Goal: Obtain resource: Obtain resource

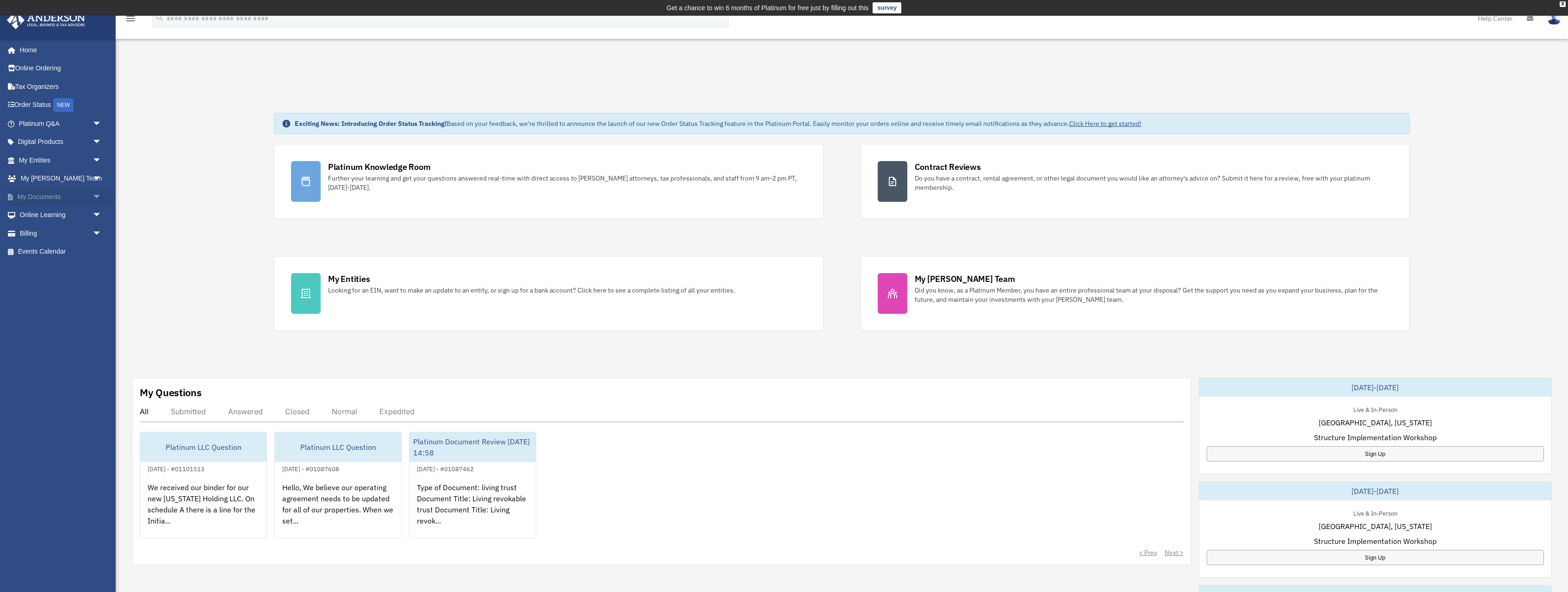
click at [53, 194] on link "My Documents arrow_drop_down" at bounding box center [61, 196] width 109 height 18
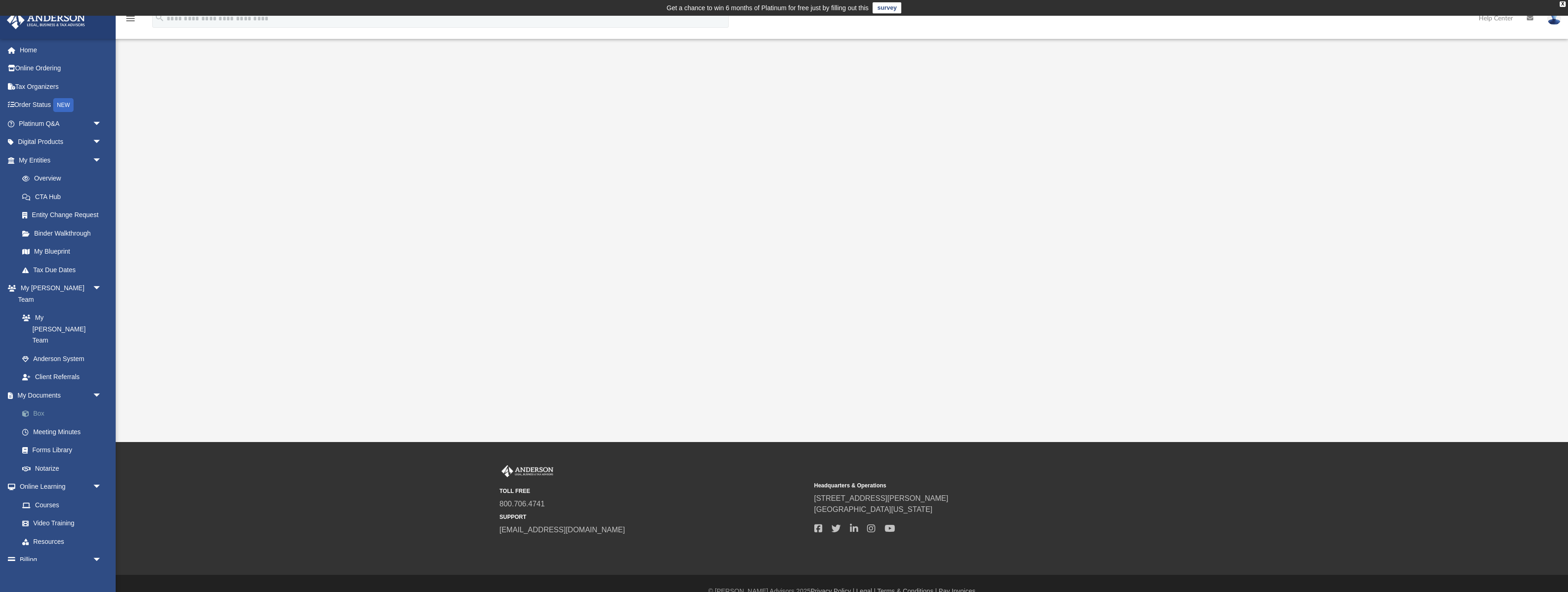
click at [55, 405] on link "Box" at bounding box center [64, 414] width 103 height 18
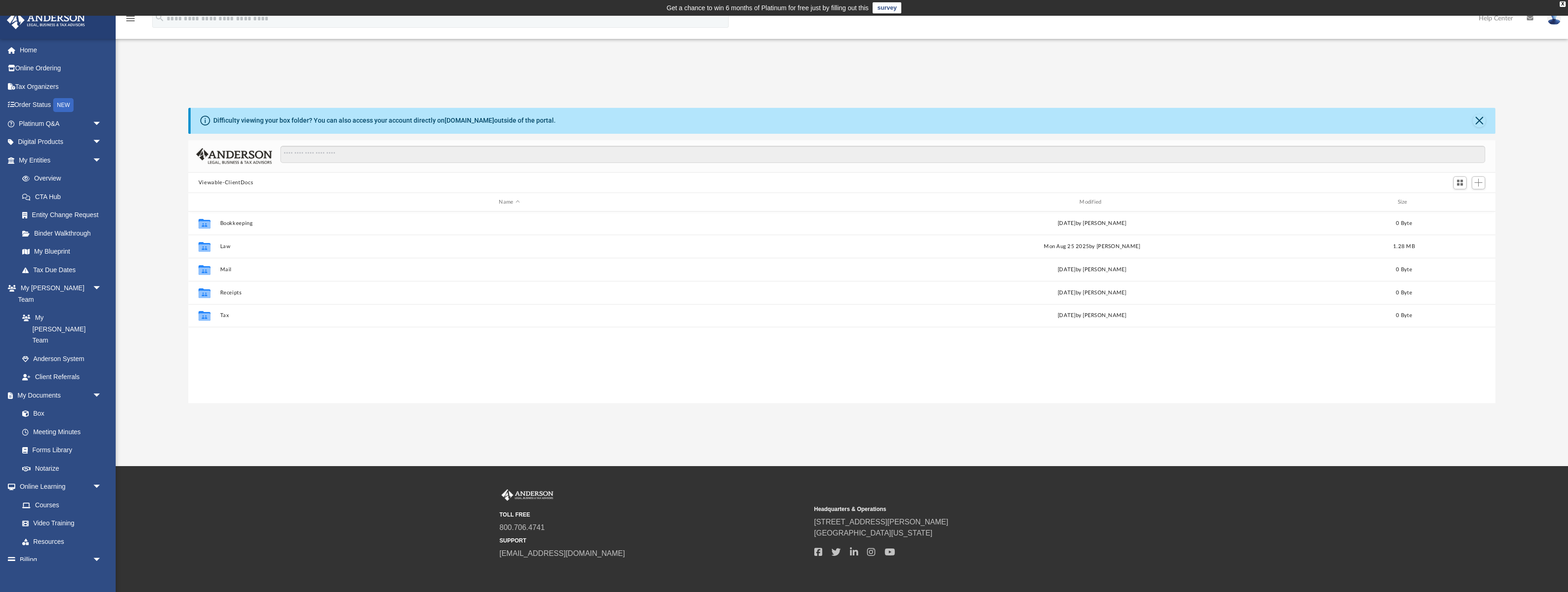
scroll to position [211, 1307]
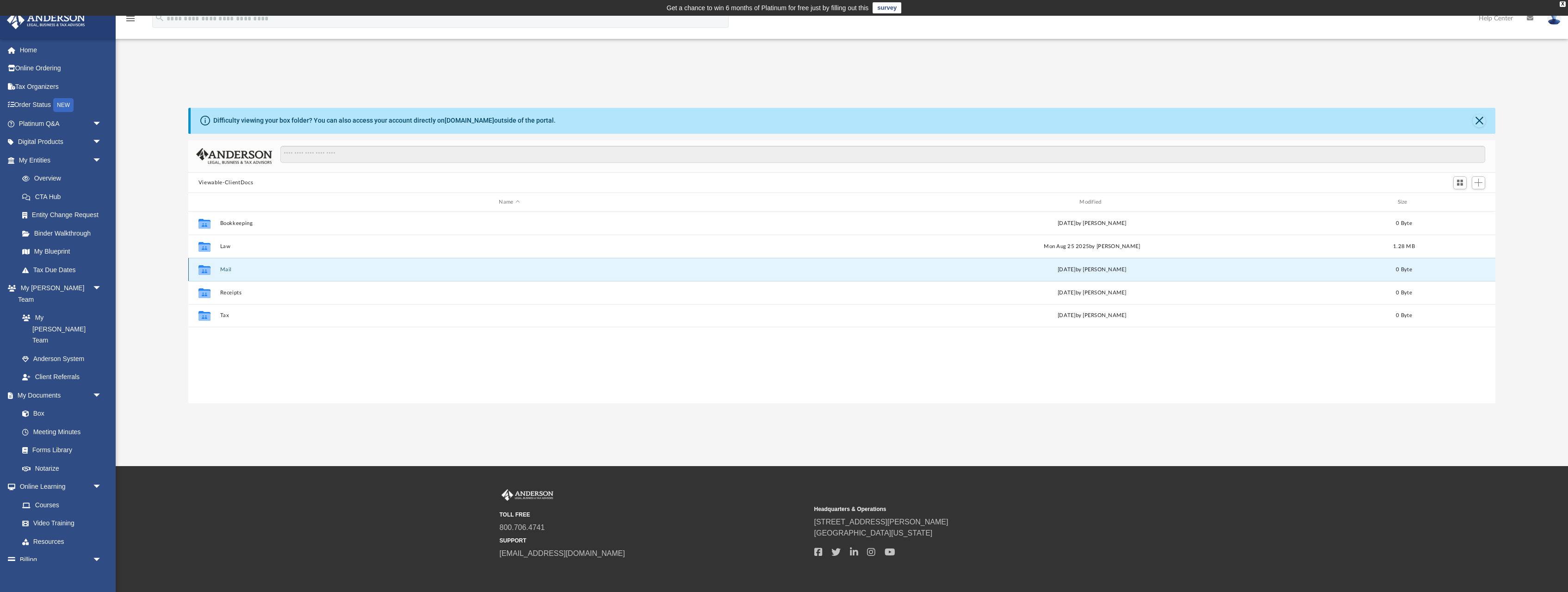
click at [226, 269] on button "Mail" at bounding box center [509, 269] width 579 height 6
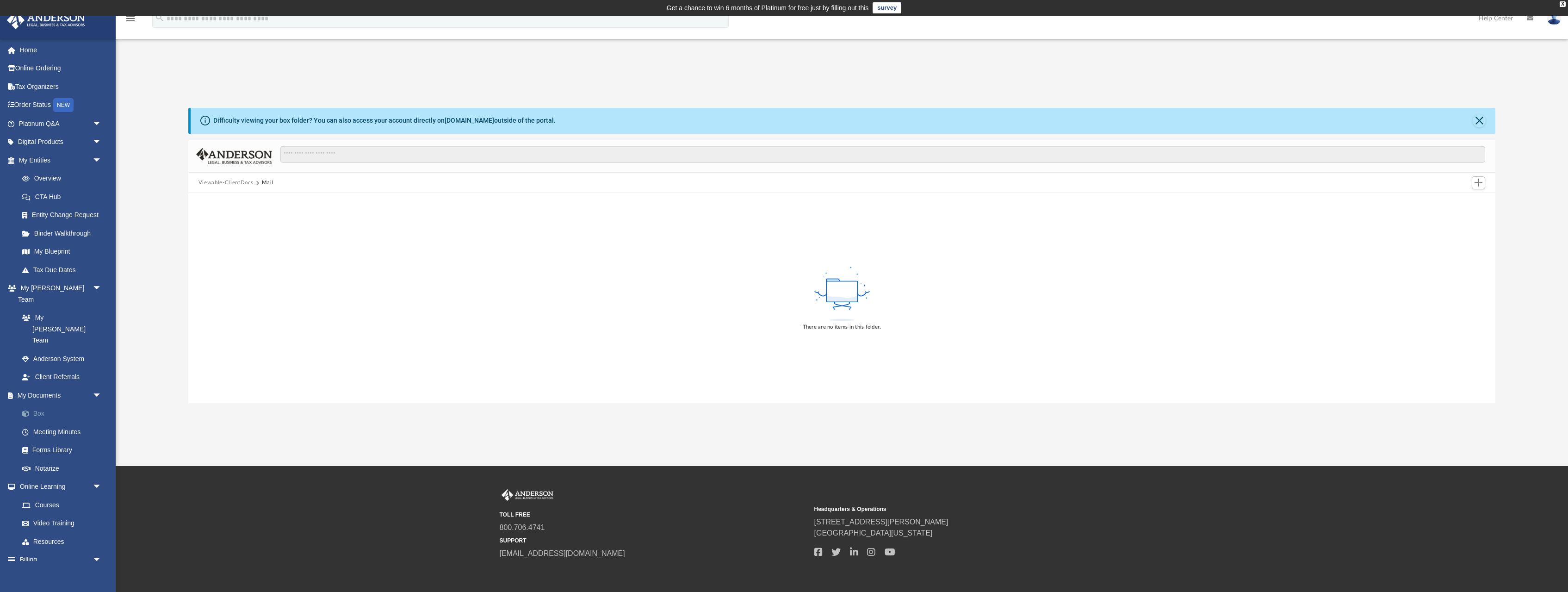
click at [42, 405] on link "Box" at bounding box center [64, 414] width 103 height 18
click at [39, 405] on link "Box" at bounding box center [64, 414] width 103 height 18
click at [225, 181] on button "Viewable-ClientDocs" at bounding box center [226, 183] width 55 height 8
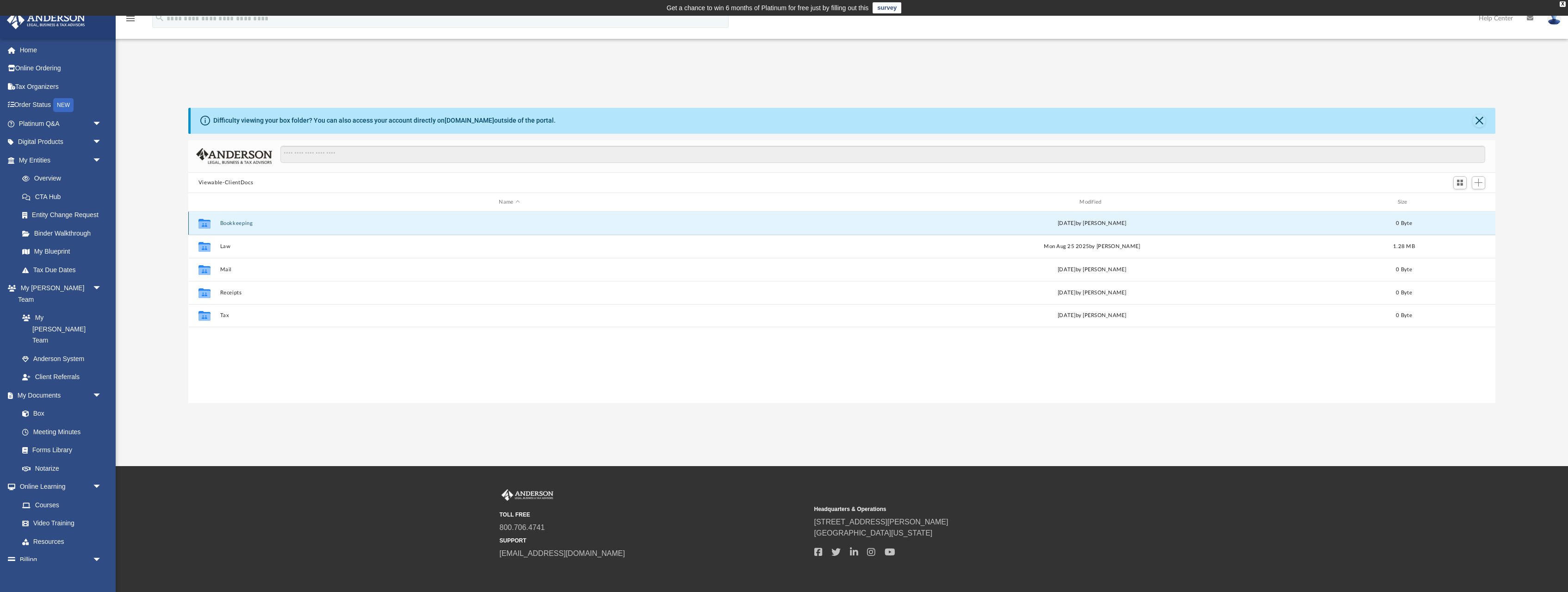
click at [237, 223] on button "Bookkeeping" at bounding box center [509, 223] width 579 height 6
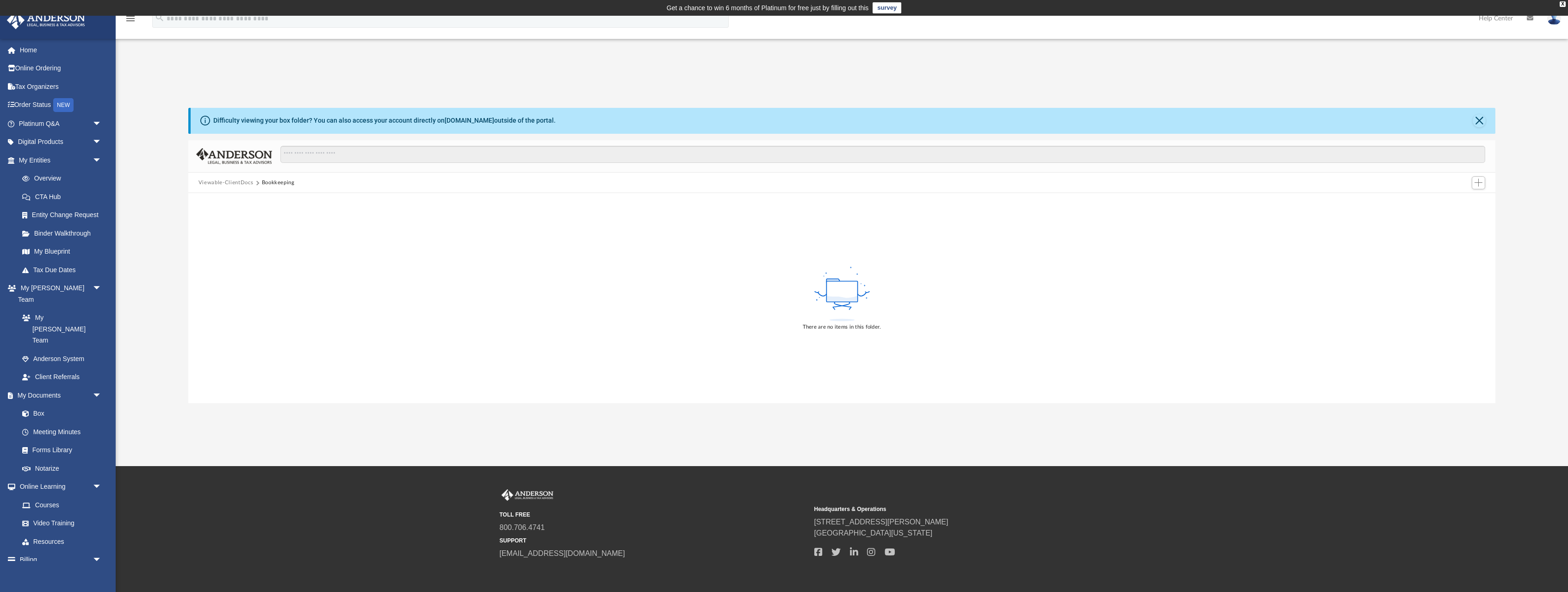
click at [217, 180] on button "Viewable-ClientDocs" at bounding box center [226, 183] width 55 height 8
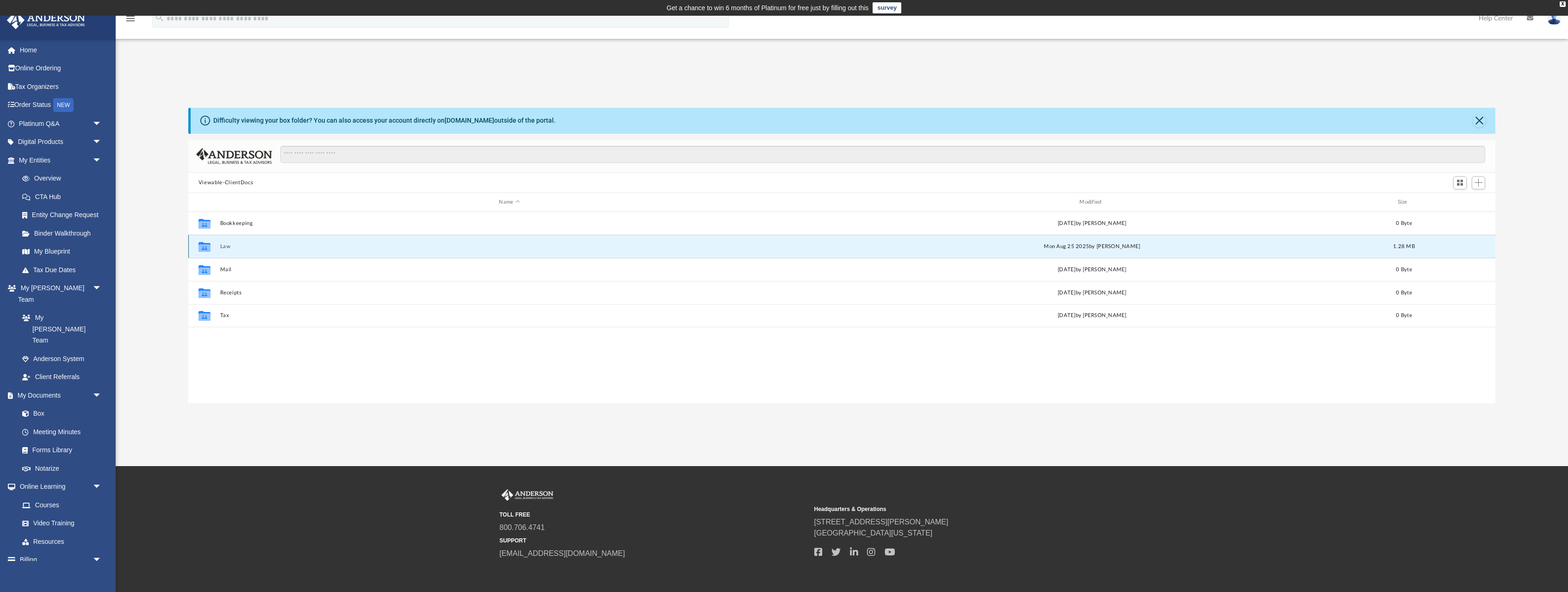
click at [225, 246] on button "Law" at bounding box center [509, 246] width 579 height 6
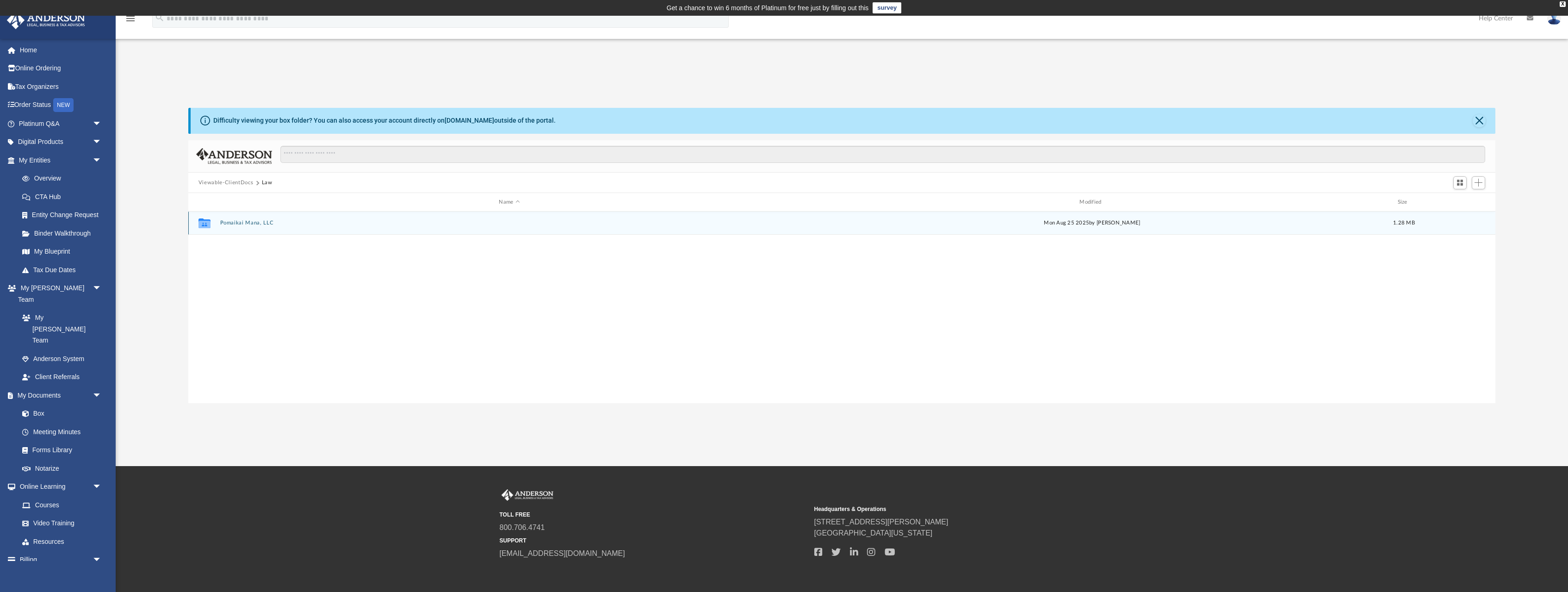
click at [238, 222] on button "Pomaikai Mana, LLC" at bounding box center [509, 222] width 579 height 6
click at [228, 223] on button "Initial Docs" at bounding box center [509, 222] width 579 height 6
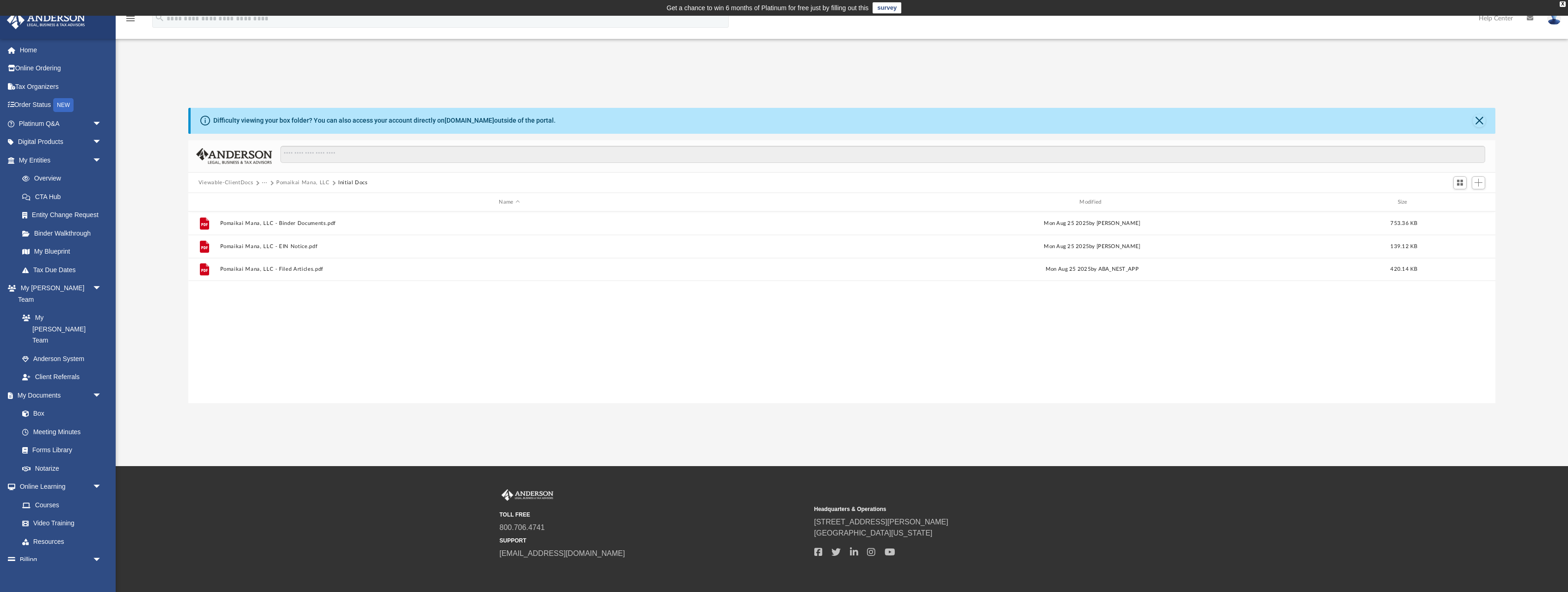
click at [1512, 218] on div "Difficulty viewing your box folder? You can also access your account directly o…" at bounding box center [842, 256] width 1453 height 296
click at [1461, 182] on span "Switch to Grid View" at bounding box center [1460, 183] width 8 height 8
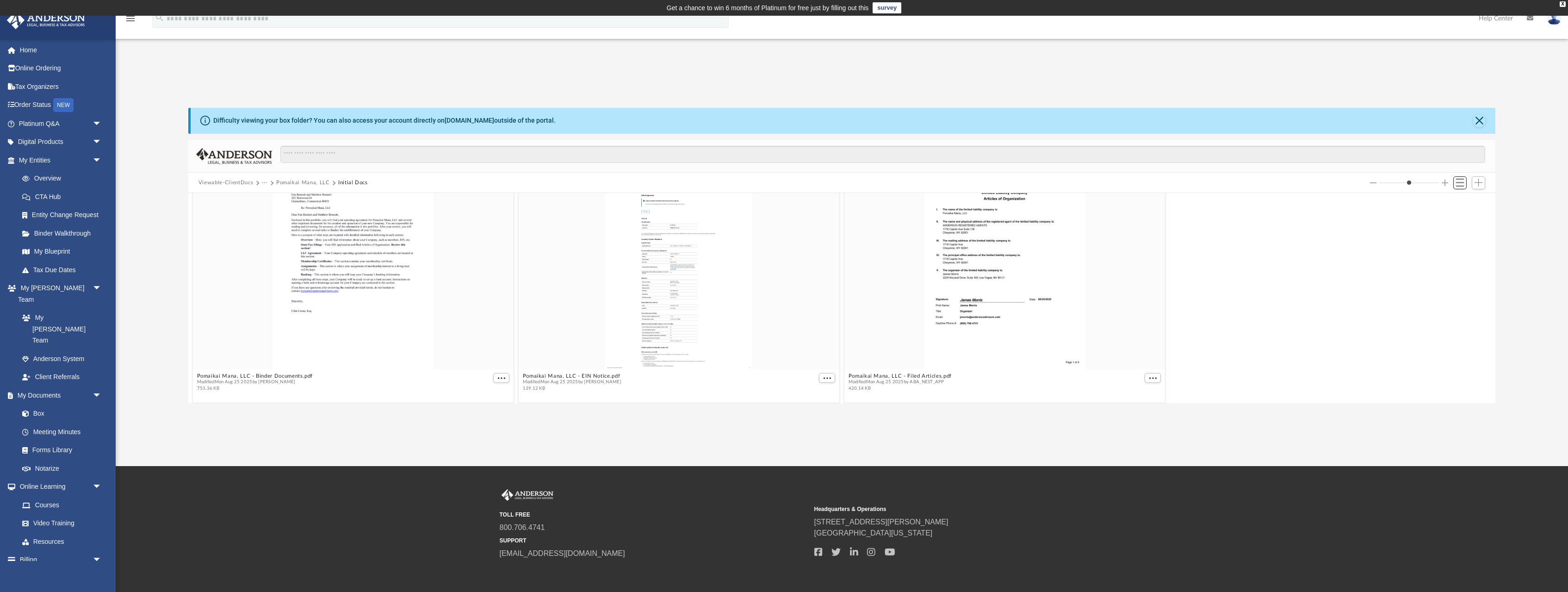
click at [1460, 185] on span "Switch to List View" at bounding box center [1460, 183] width 8 height 8
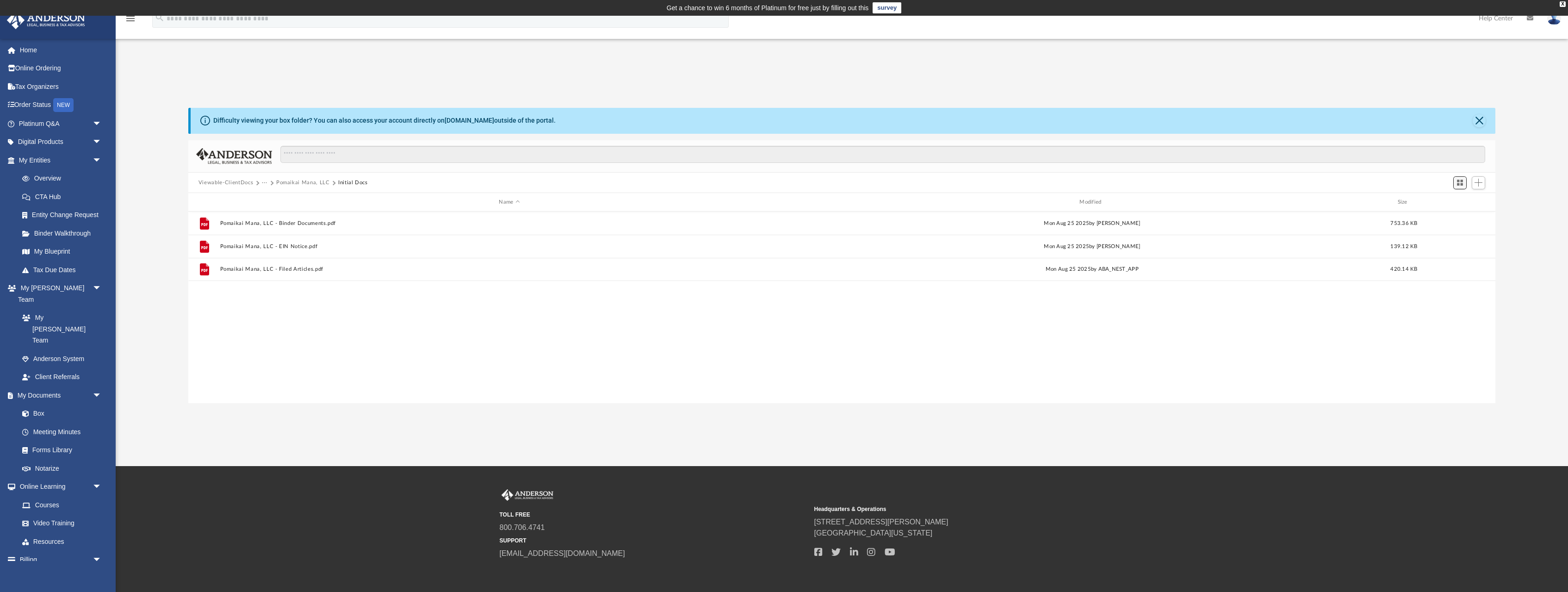
click at [1458, 181] on span "Switch to Grid View" at bounding box center [1460, 183] width 8 height 8
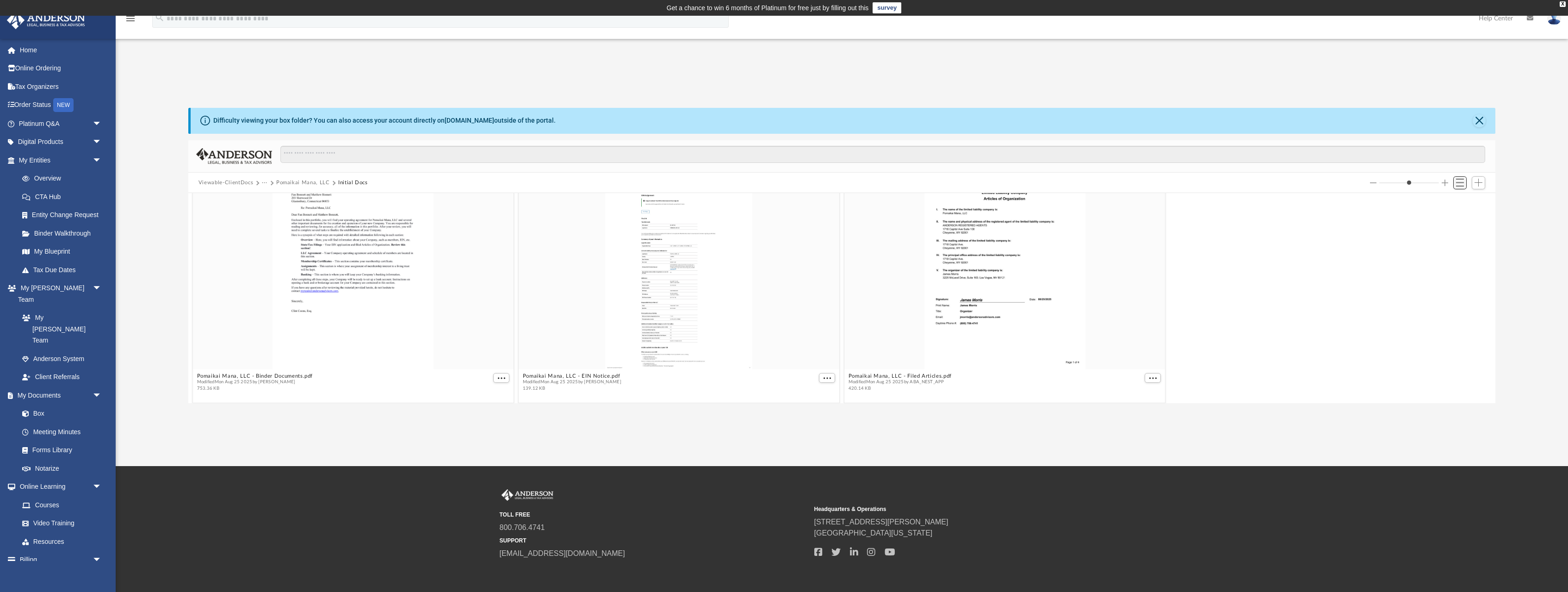
click at [1463, 181] on span "Switch to List View" at bounding box center [1460, 183] width 8 height 8
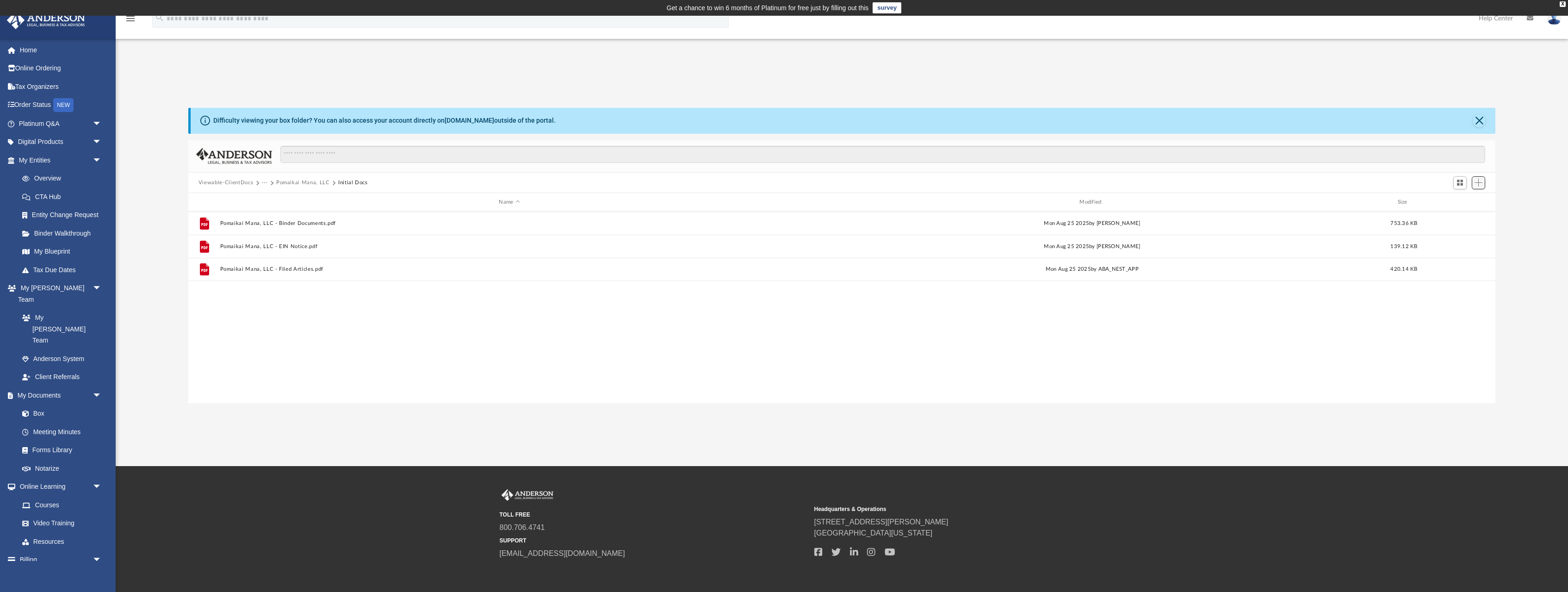
click at [1481, 180] on span "Add" at bounding box center [1479, 183] width 8 height 8
click at [1458, 200] on li "Upload" at bounding box center [1465, 201] width 30 height 10
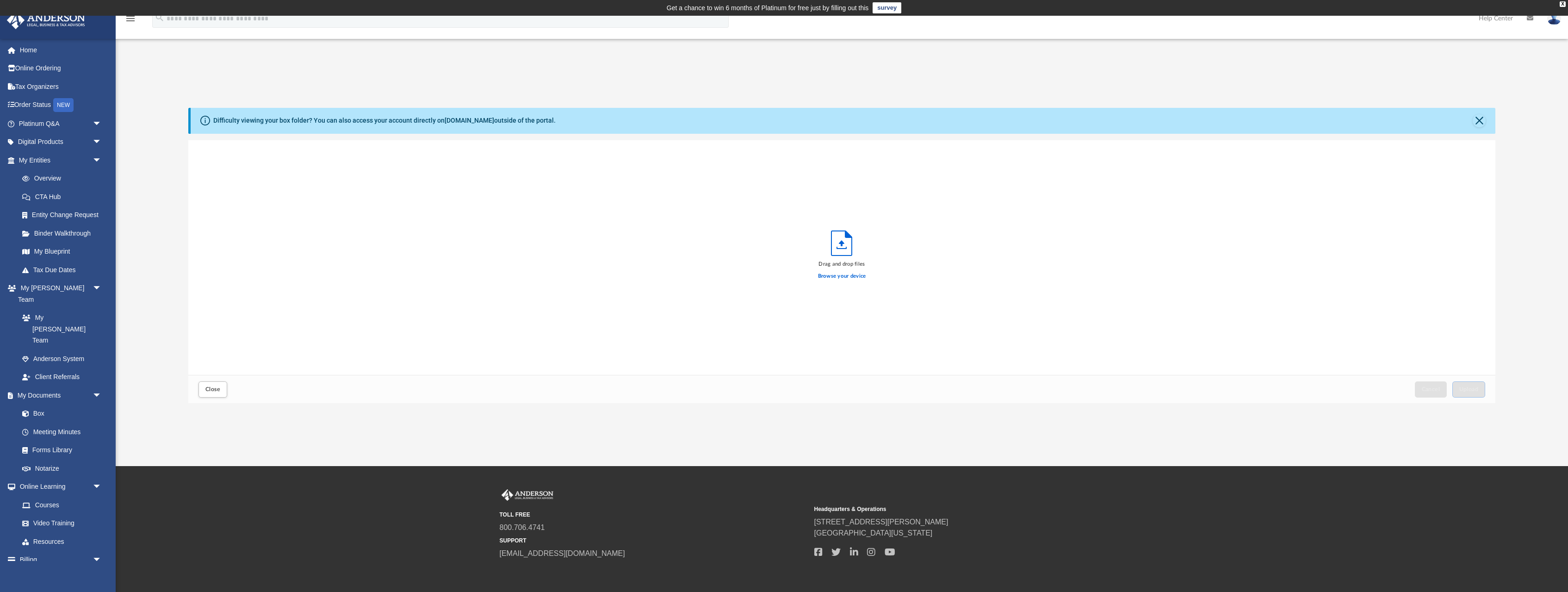
scroll to position [235, 1307]
click at [219, 388] on span "Close" at bounding box center [212, 389] width 15 height 6
click at [212, 393] on button "Close" at bounding box center [212, 390] width 29 height 16
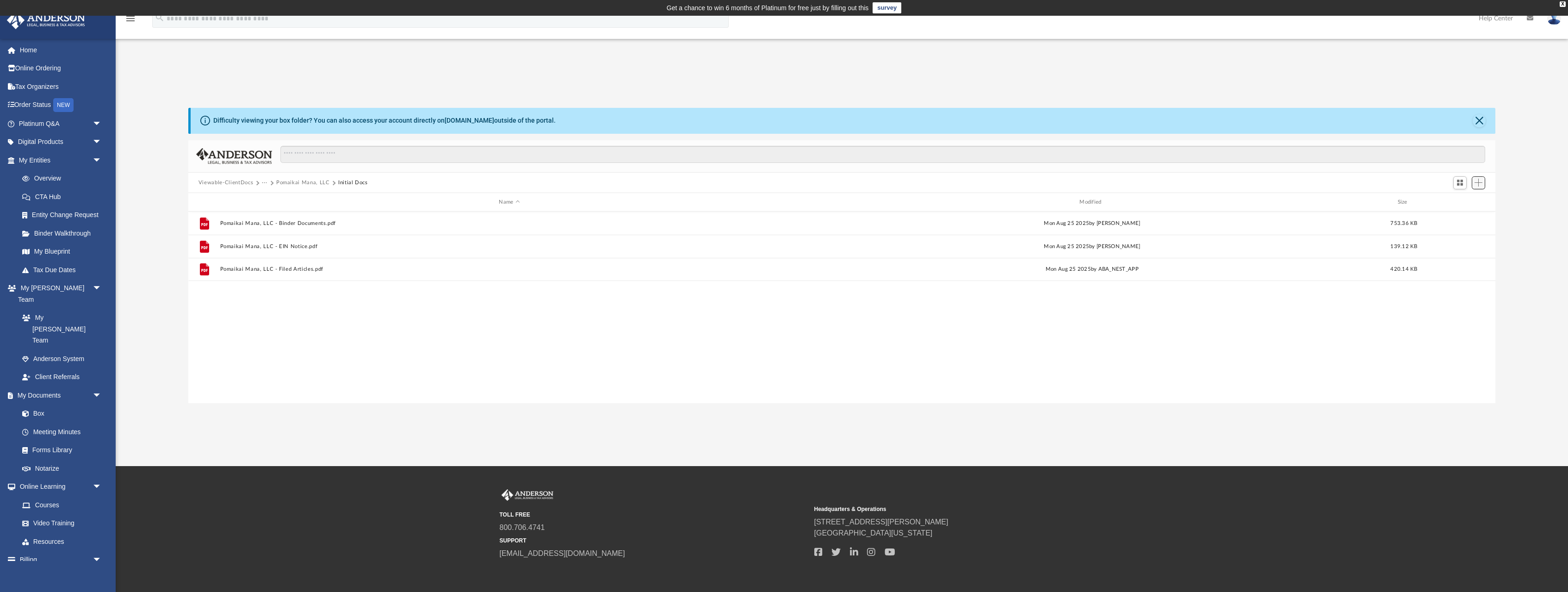
click at [1480, 184] on span "Add" at bounding box center [1479, 183] width 8 height 8
click at [1465, 204] on li "Upload" at bounding box center [1465, 201] width 30 height 10
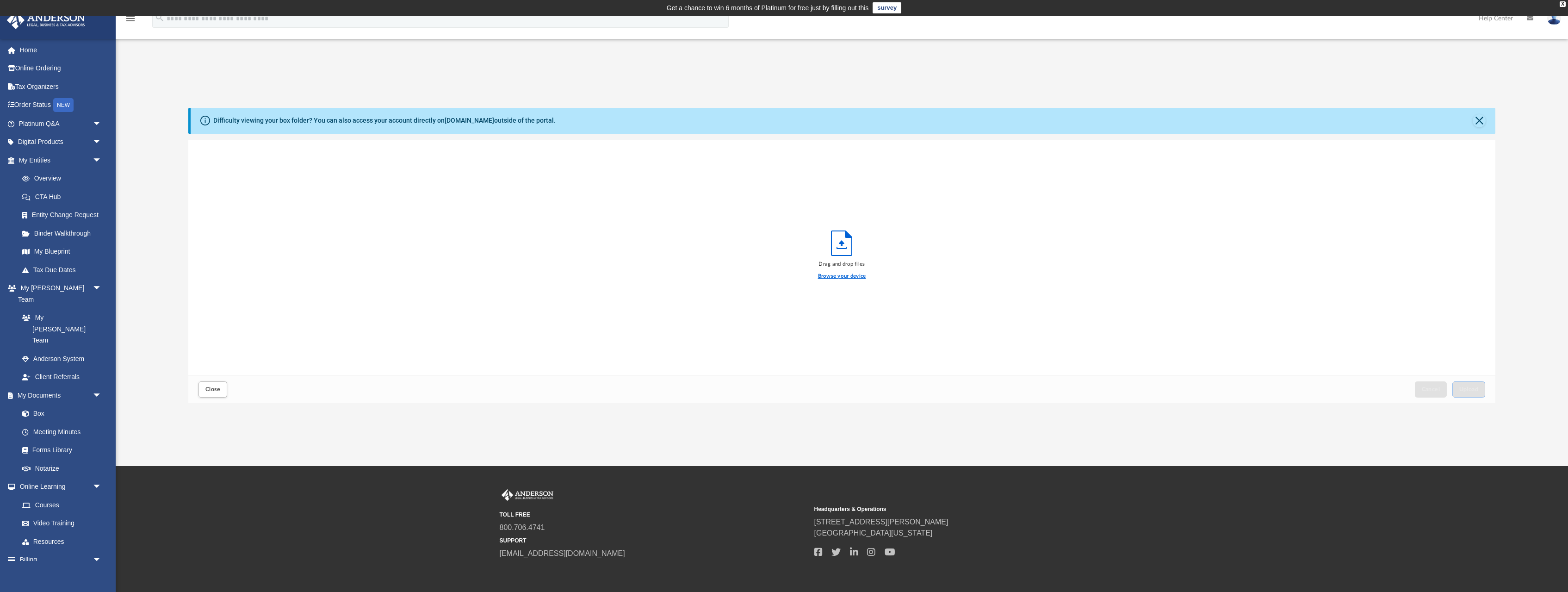
click at [842, 278] on label "Browse your device" at bounding box center [842, 276] width 48 height 8
click at [0, 0] on input "Browse your device" at bounding box center [0, 0] width 0 height 0
click at [1465, 389] on span "Upload" at bounding box center [1469, 389] width 20 height 6
click at [209, 392] on span "Close" at bounding box center [212, 389] width 15 height 6
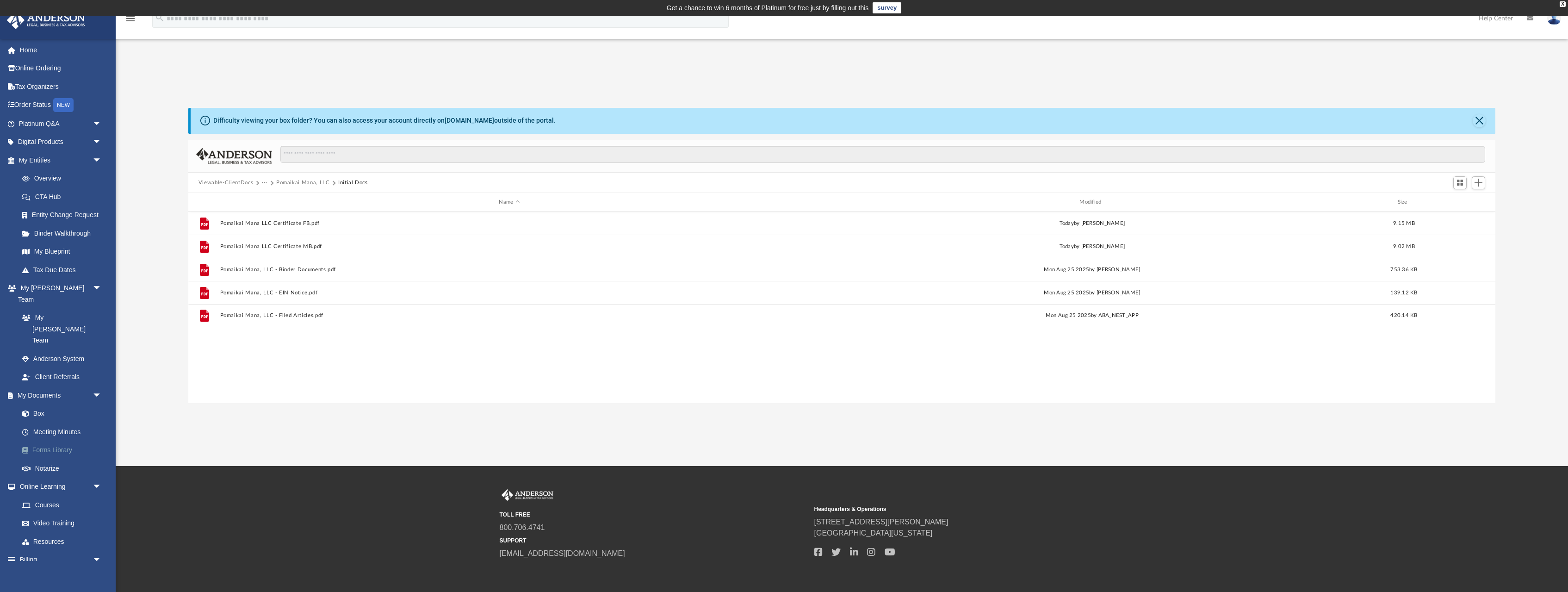
click at [61, 441] on link "Forms Library" at bounding box center [64, 450] width 103 height 18
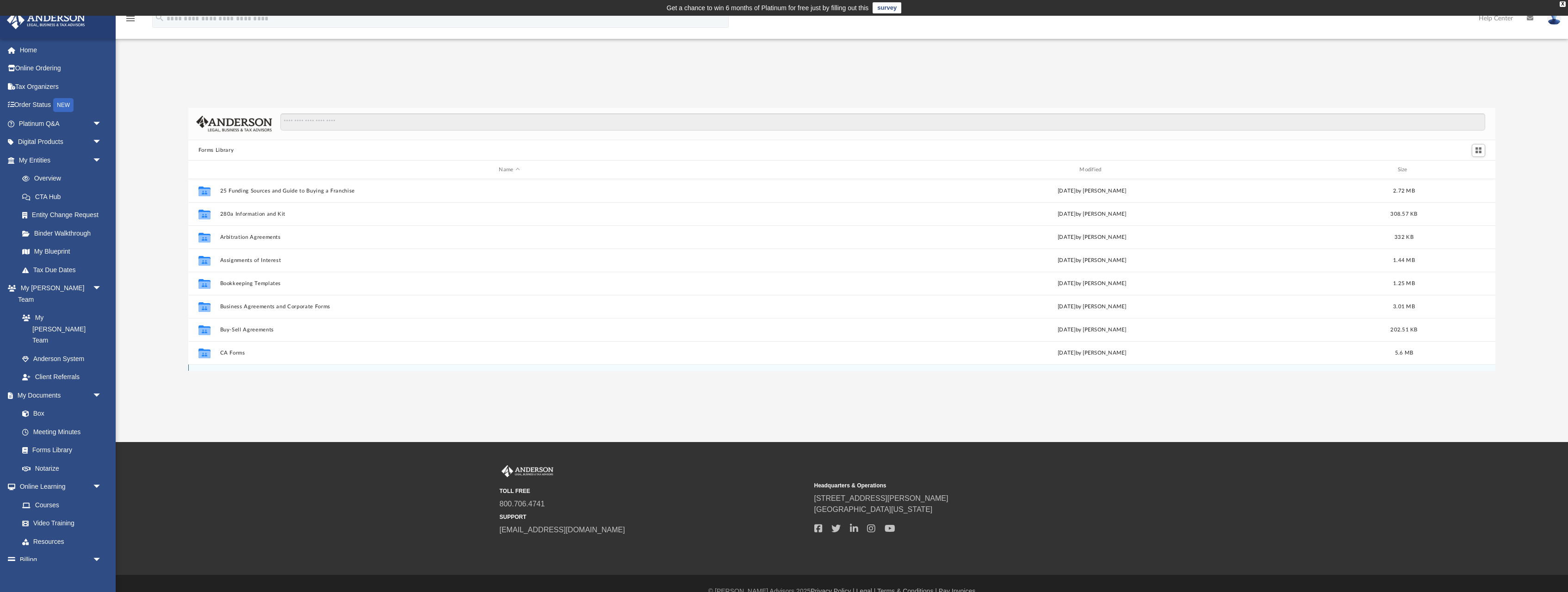
scroll to position [211, 1307]
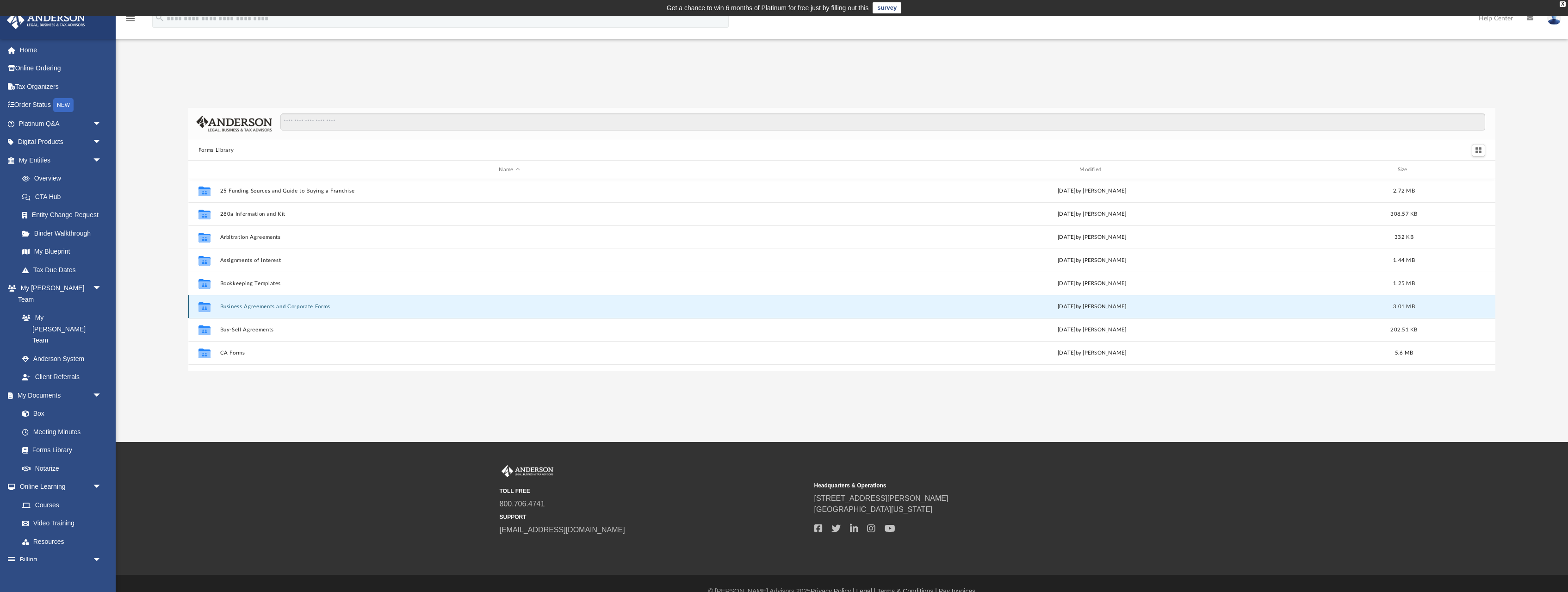
click at [247, 306] on button "Business Agreements and Corporate Forms" at bounding box center [509, 306] width 579 height 6
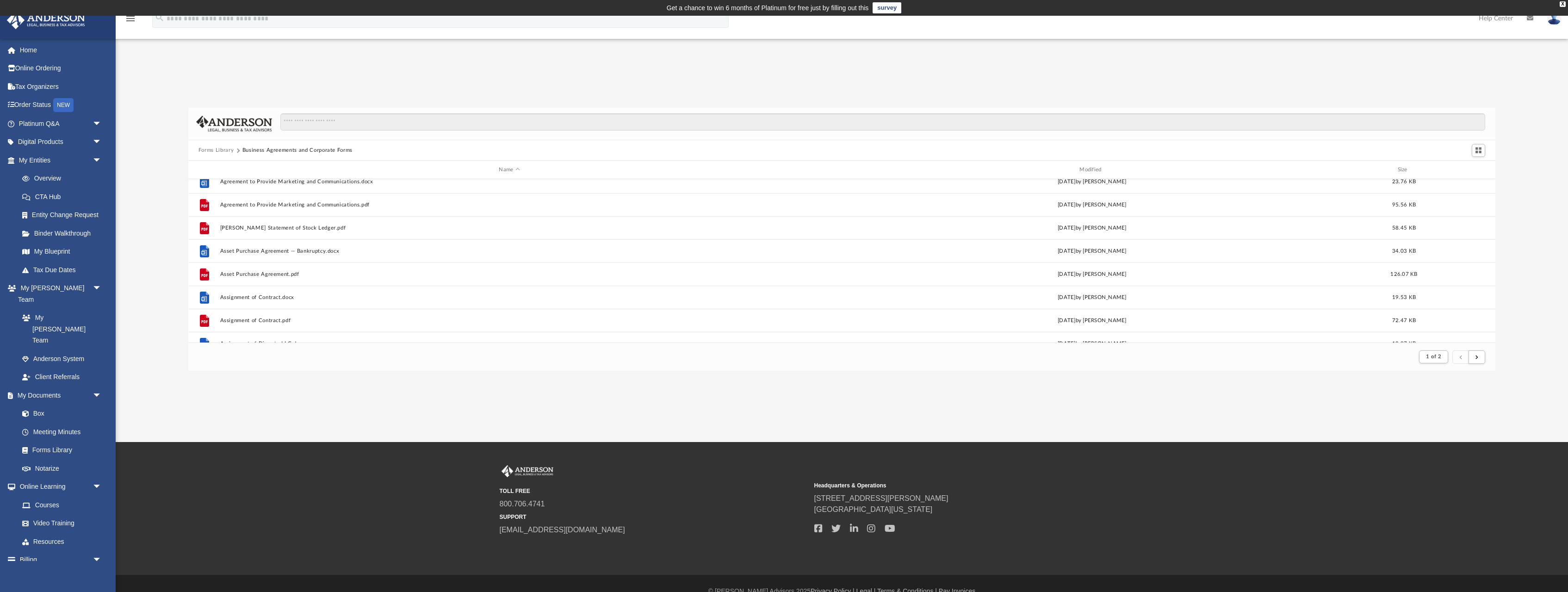
scroll to position [73, 0]
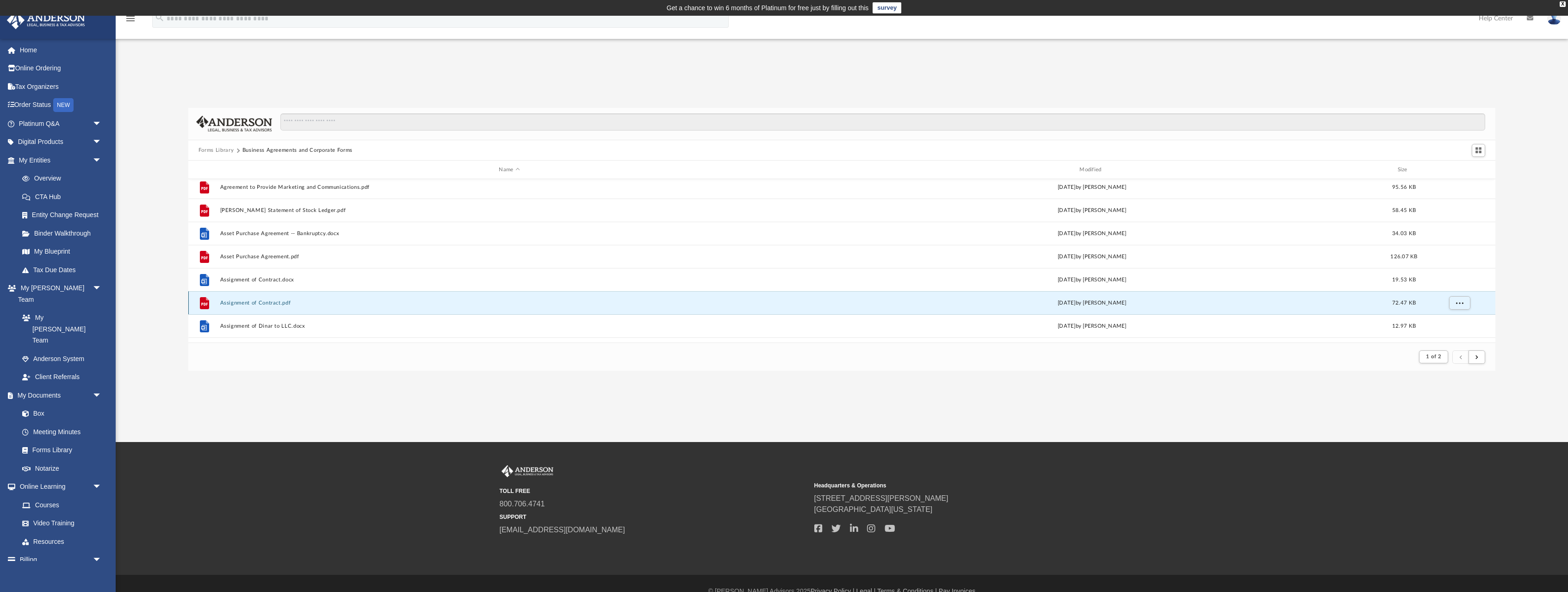
click at [235, 303] on button "Assignment of Contract.pdf" at bounding box center [509, 303] width 579 height 6
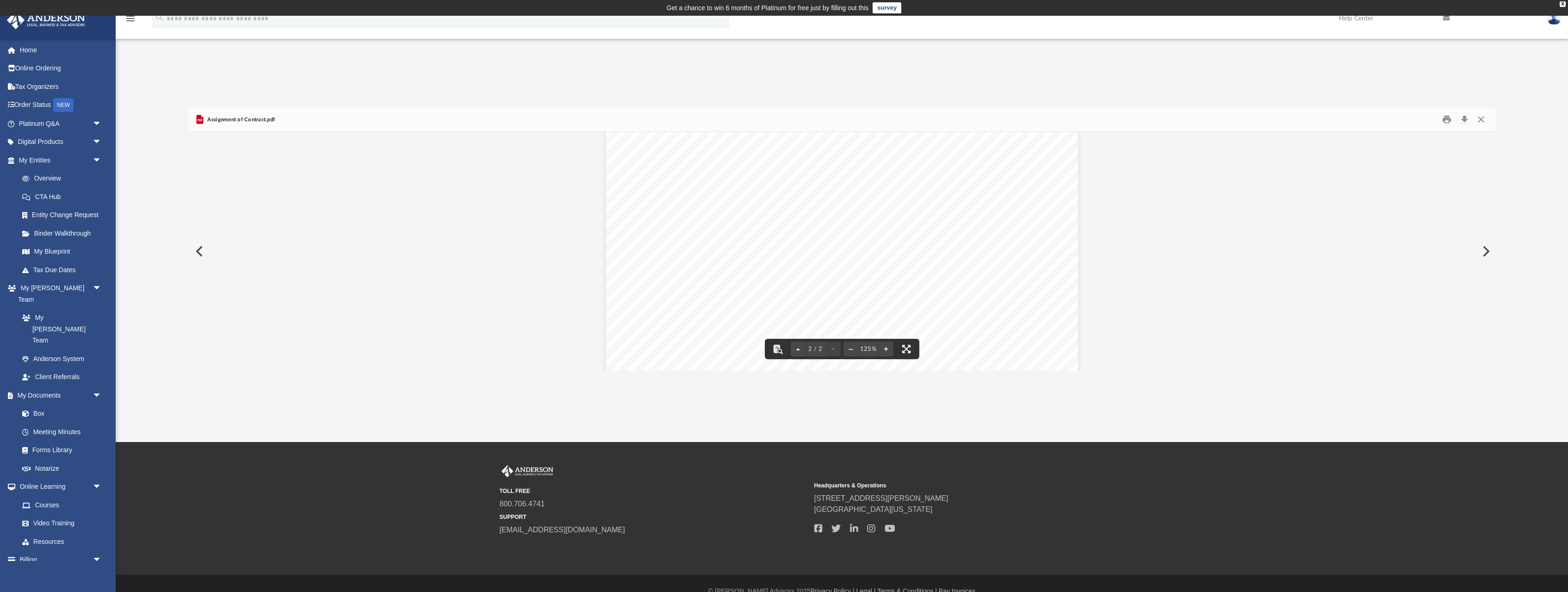
scroll to position [902, 0]
click at [197, 253] on button "Preview" at bounding box center [199, 251] width 20 height 26
click at [1482, 118] on button "Close" at bounding box center [1481, 119] width 16 height 15
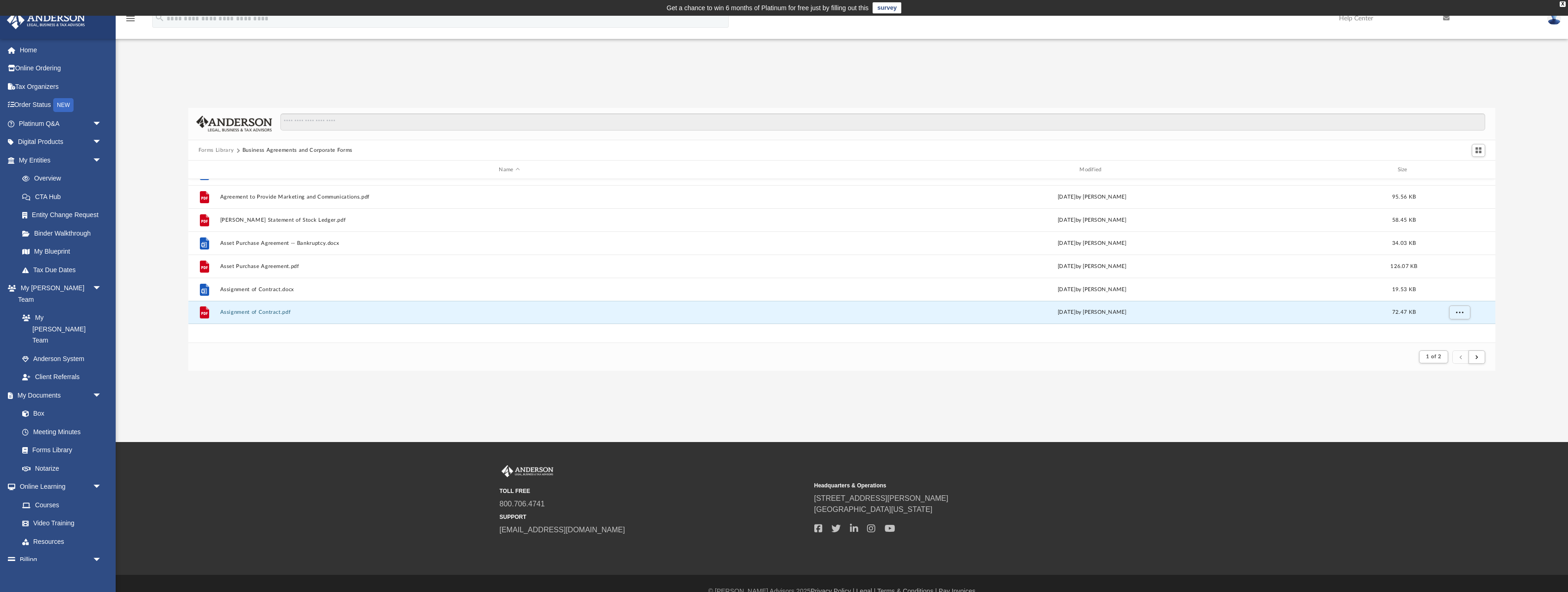
scroll to position [0, 0]
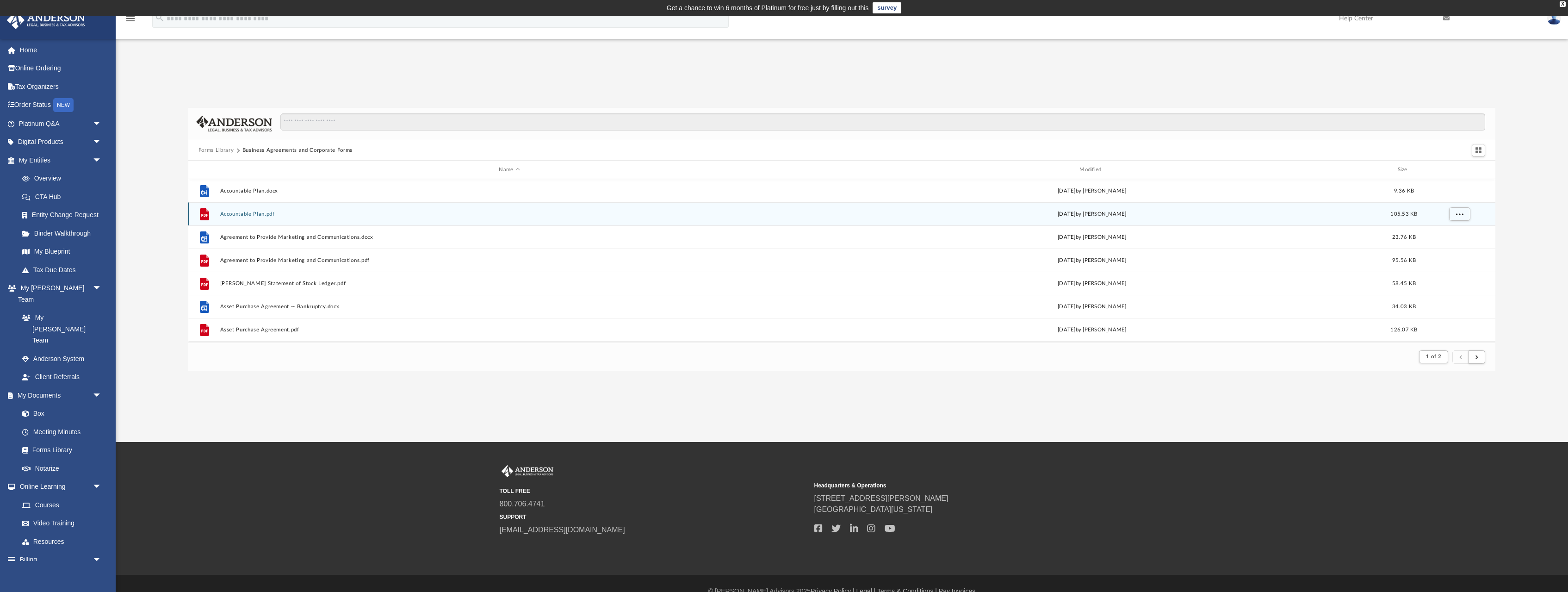
click at [245, 214] on button "Accountable Plan.pdf" at bounding box center [509, 214] width 579 height 6
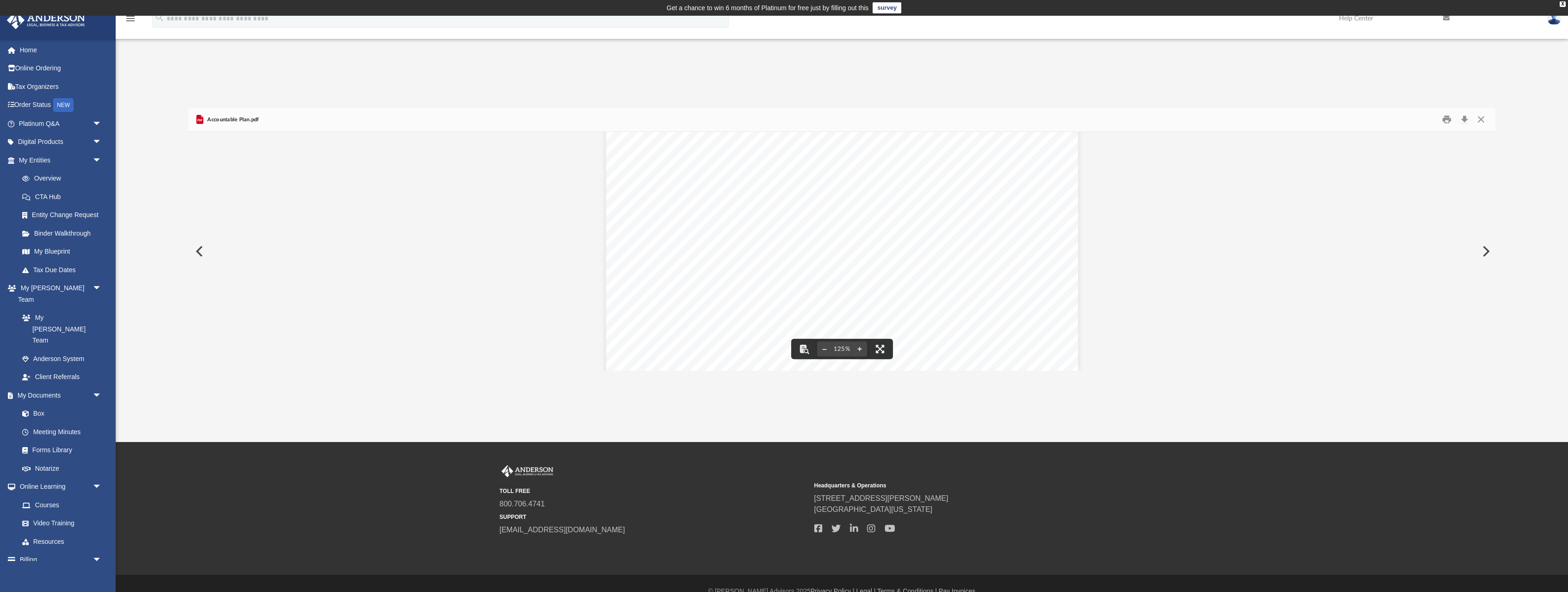
scroll to position [145, 0]
click at [1482, 121] on button "Close" at bounding box center [1481, 119] width 16 height 15
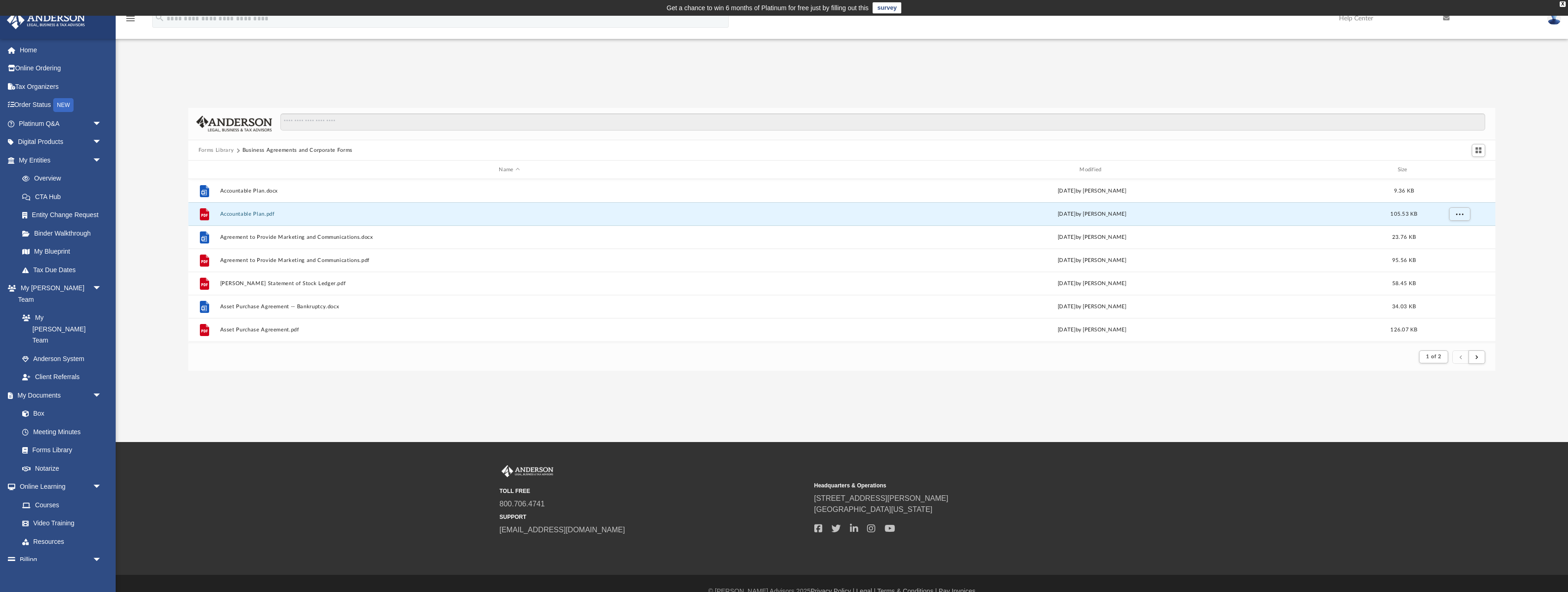
click at [224, 152] on button "Forms Library" at bounding box center [216, 150] width 35 height 8
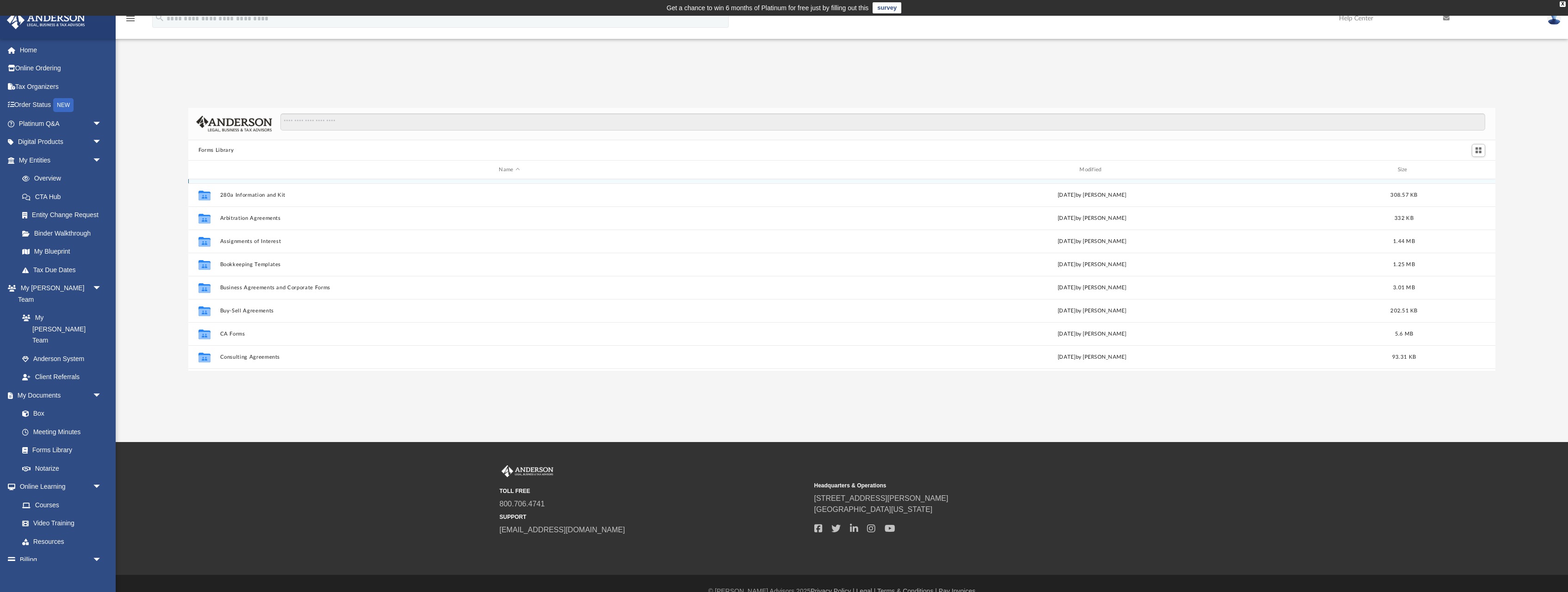
scroll to position [30, 0]
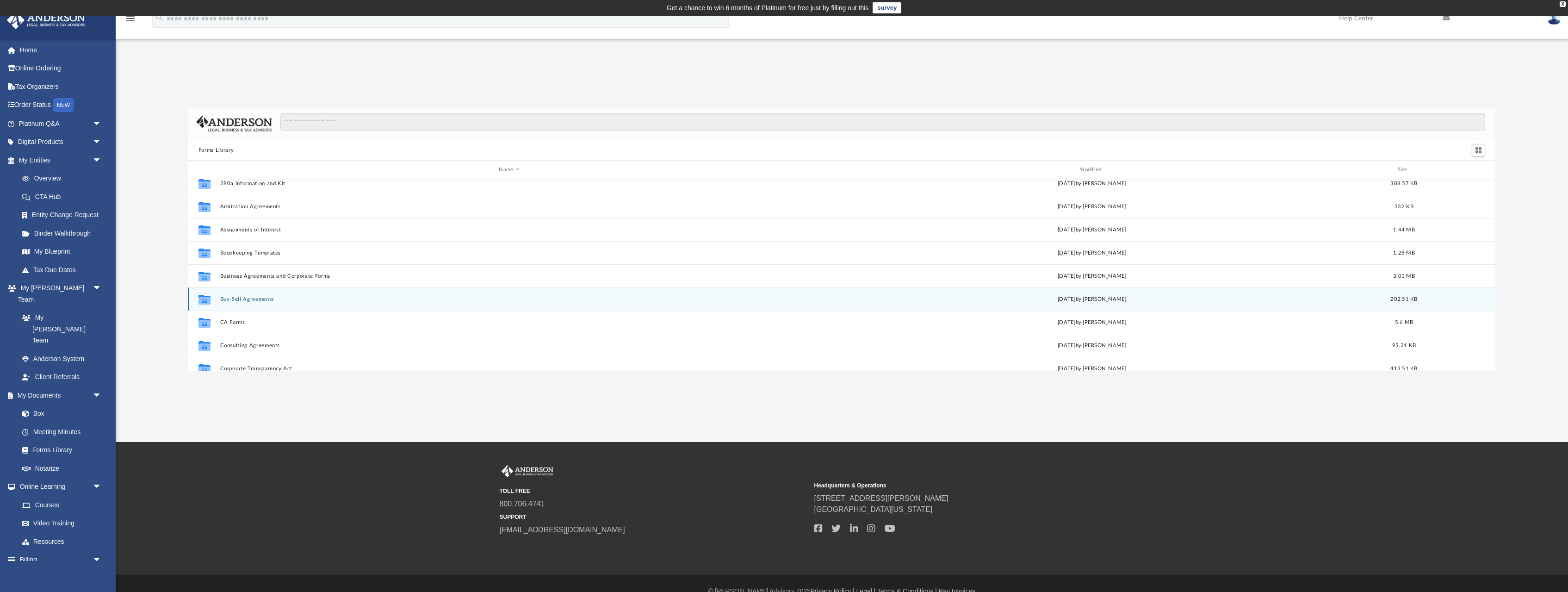
click at [245, 300] on button "Buy-Sell Agreements" at bounding box center [509, 299] width 579 height 6
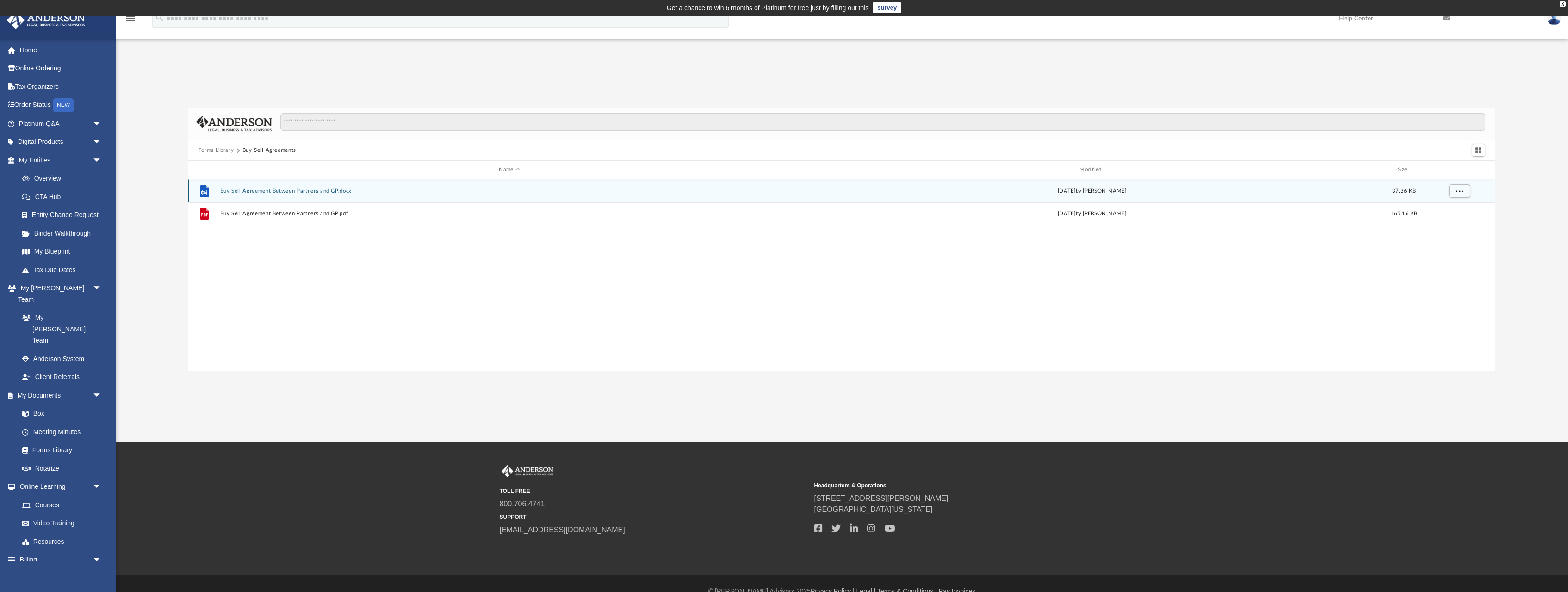
scroll to position [0, 0]
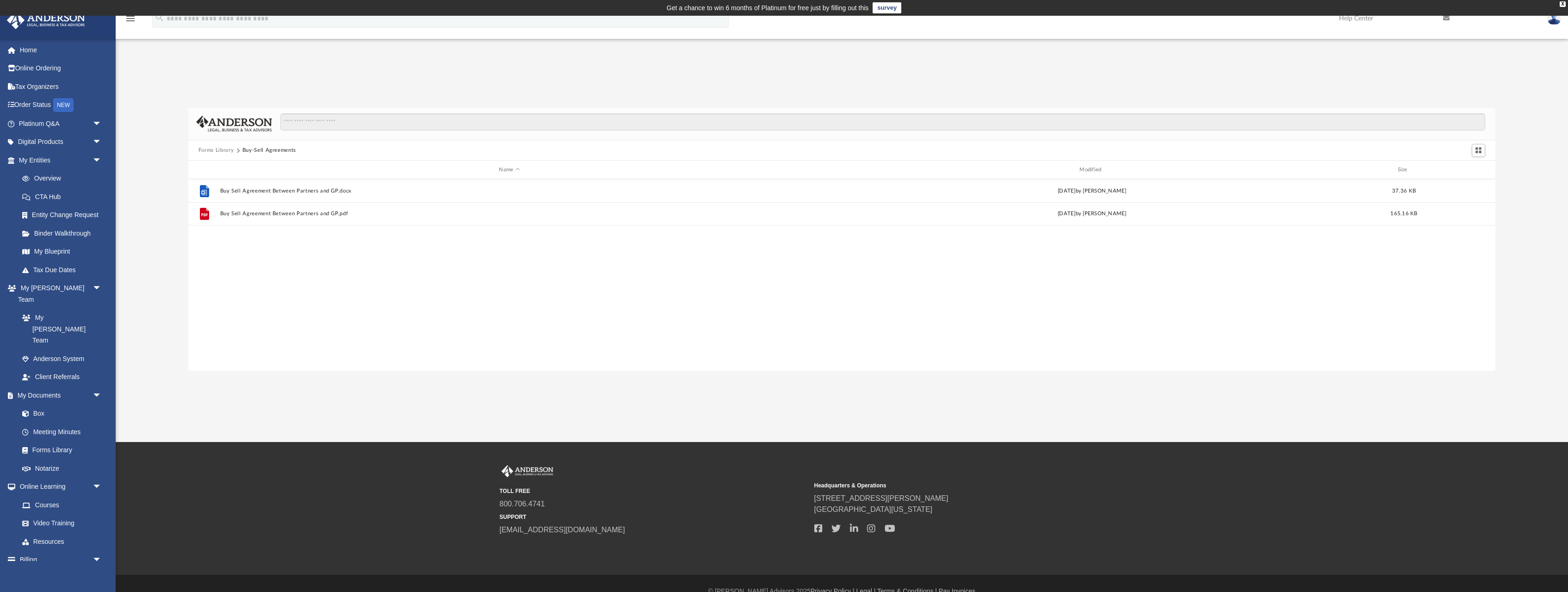
click at [218, 150] on button "Forms Library" at bounding box center [216, 150] width 35 height 8
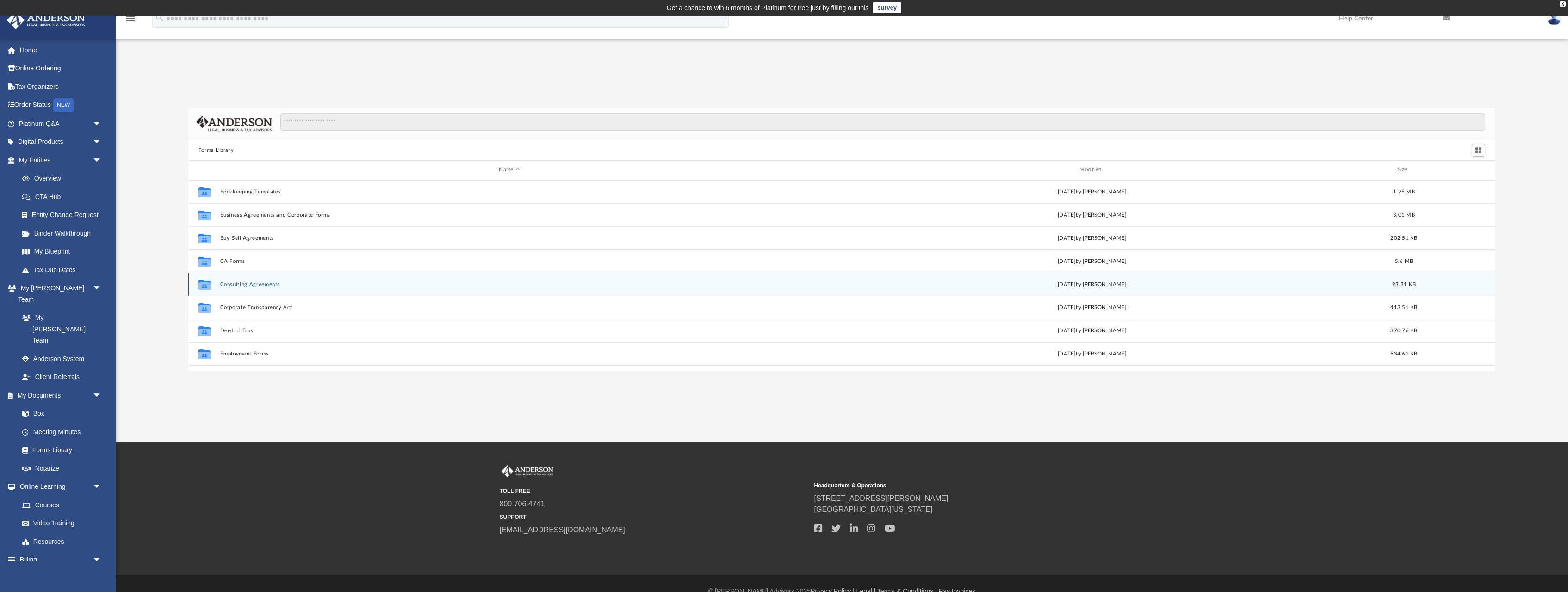
scroll to position [122, 0]
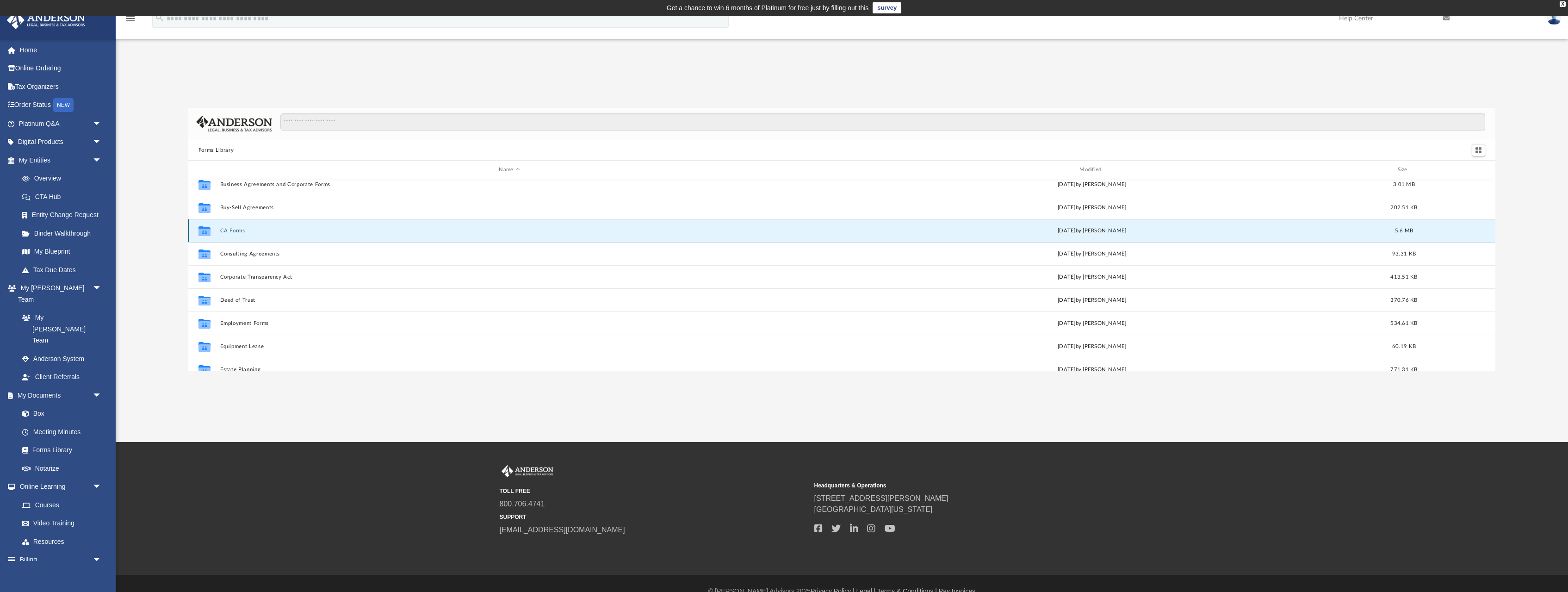
click at [227, 230] on button "CA Forms" at bounding box center [509, 230] width 579 height 6
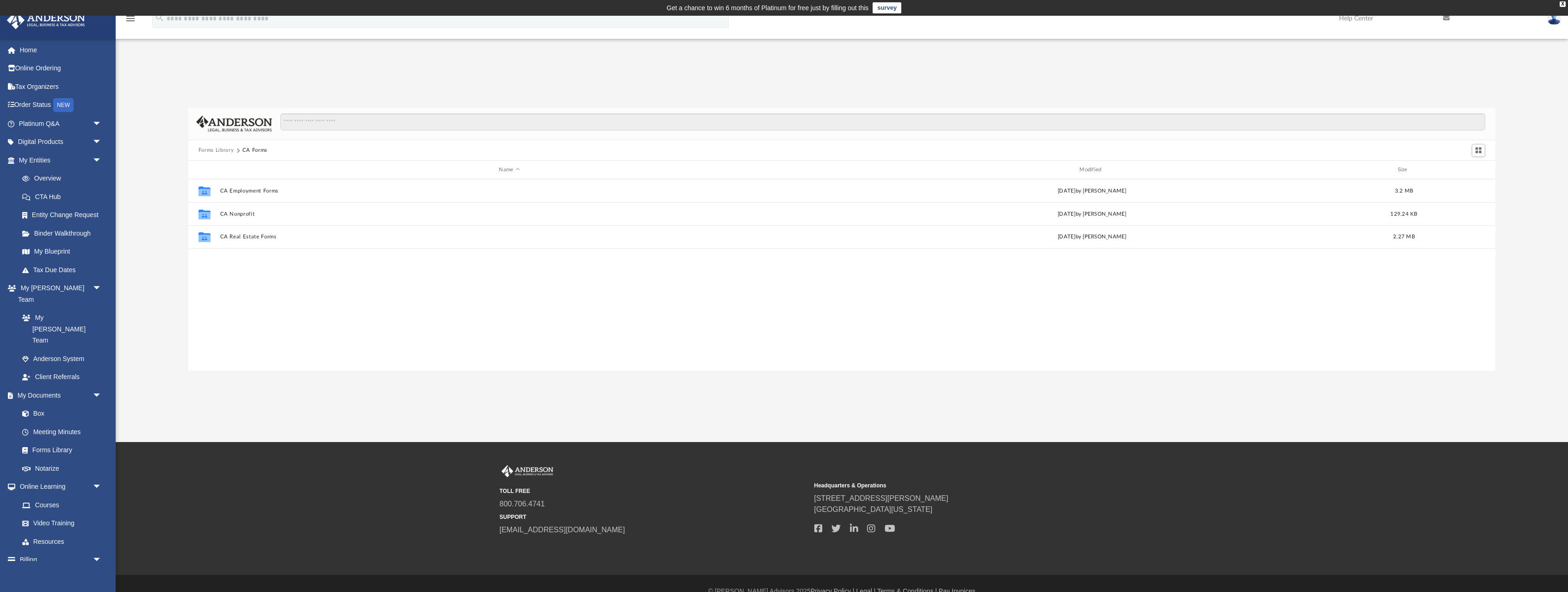
scroll to position [0, 0]
click at [217, 148] on button "Forms Library" at bounding box center [216, 150] width 35 height 8
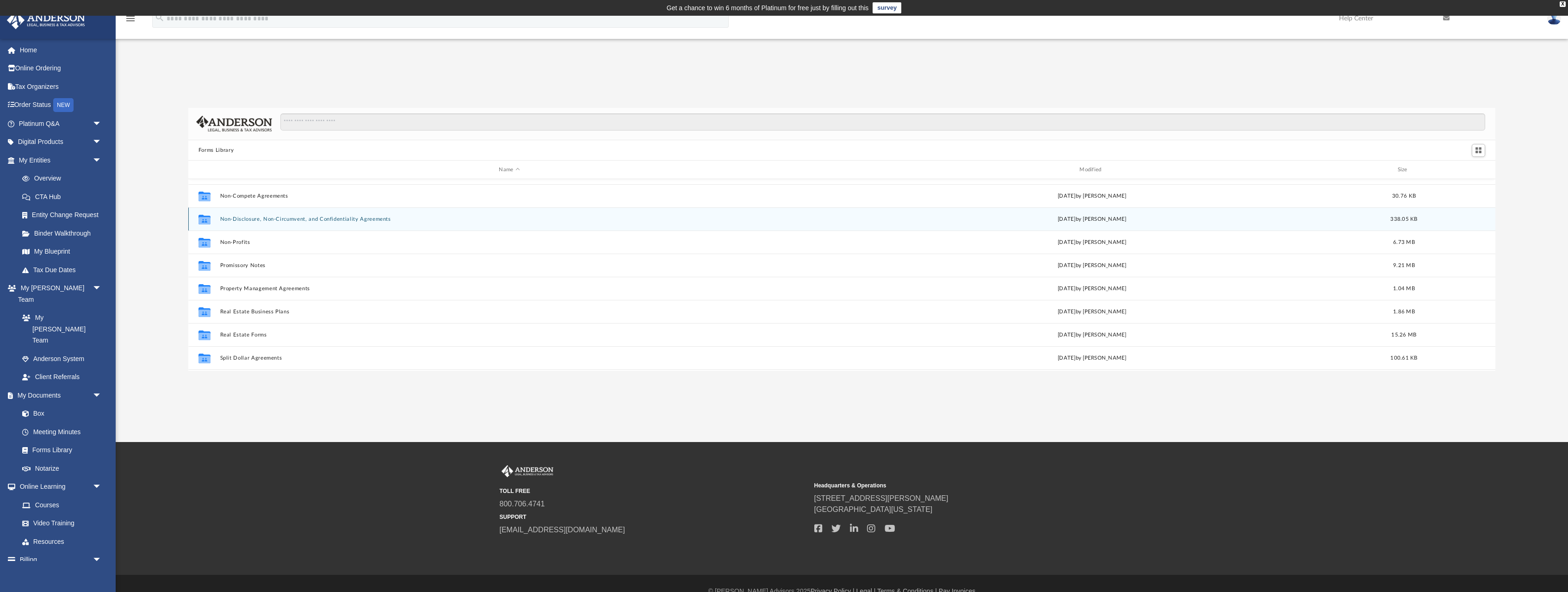
scroll to position [489, 0]
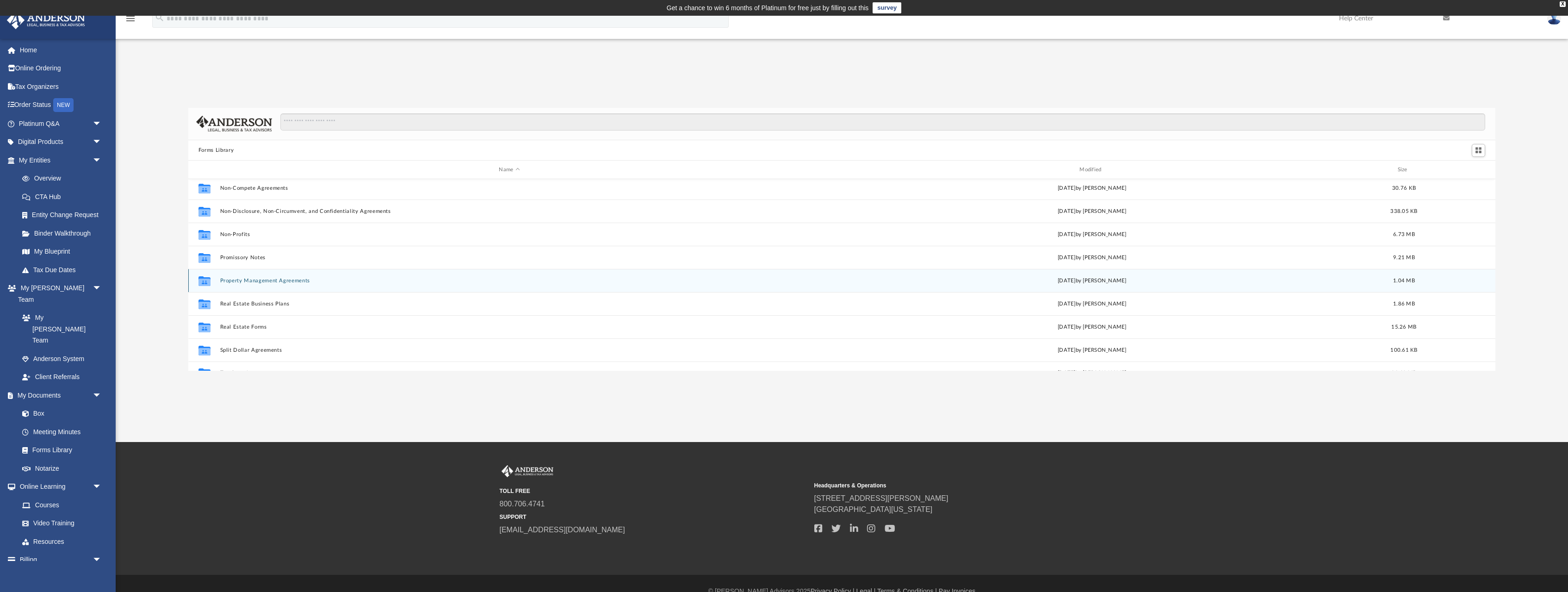
click at [274, 282] on button "Property Management Agreements" at bounding box center [509, 280] width 579 height 6
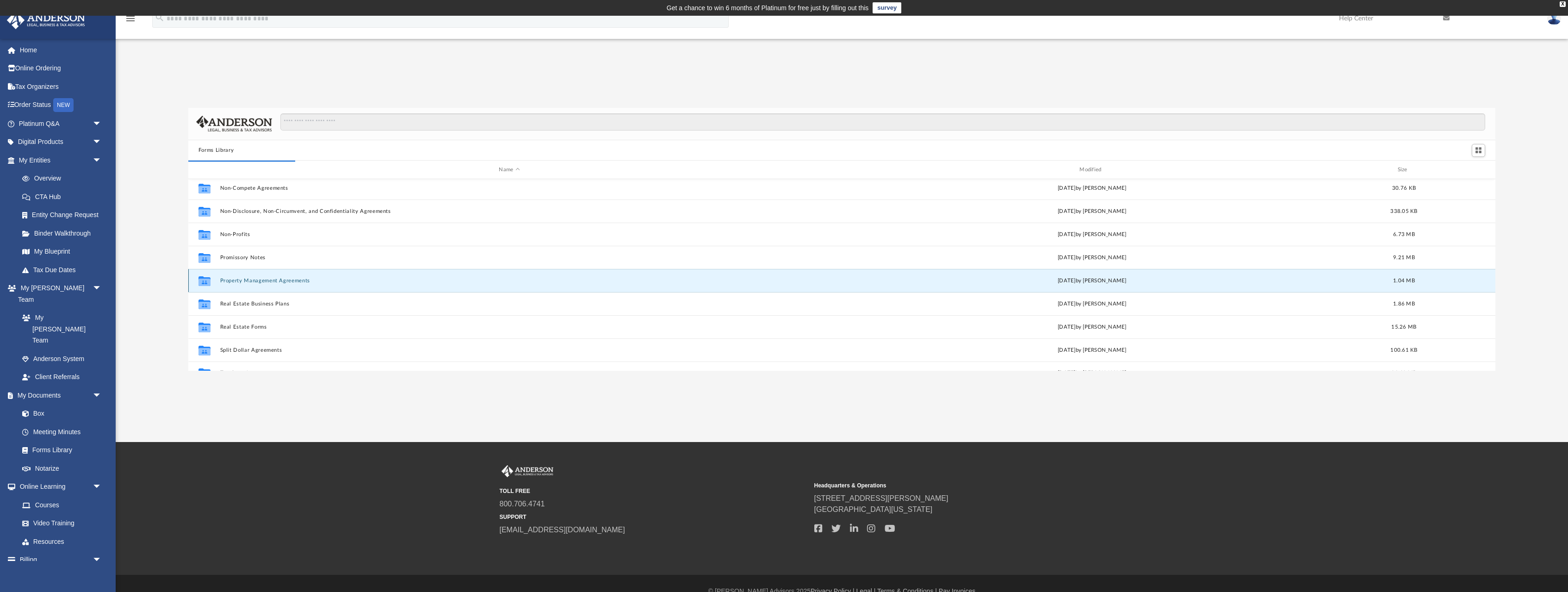
scroll to position [0, 0]
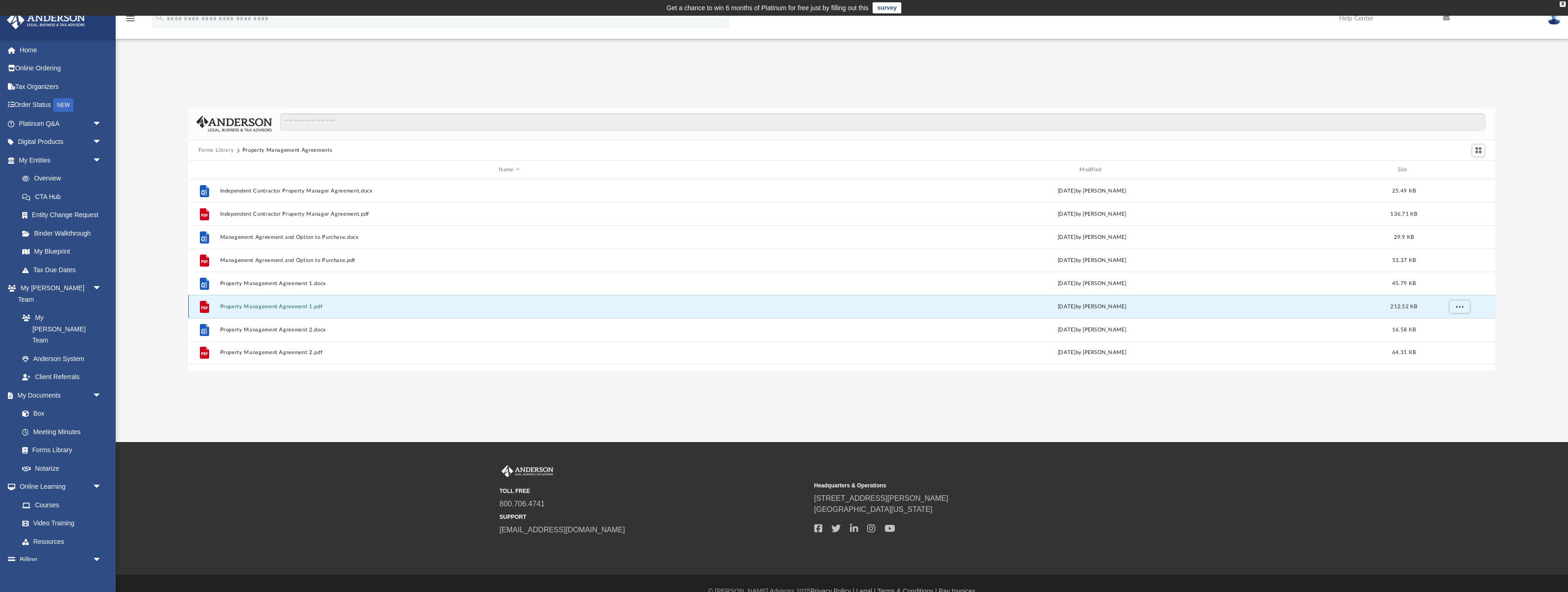
click at [254, 308] on button "Property Management Agreement 1.pdf" at bounding box center [509, 306] width 579 height 6
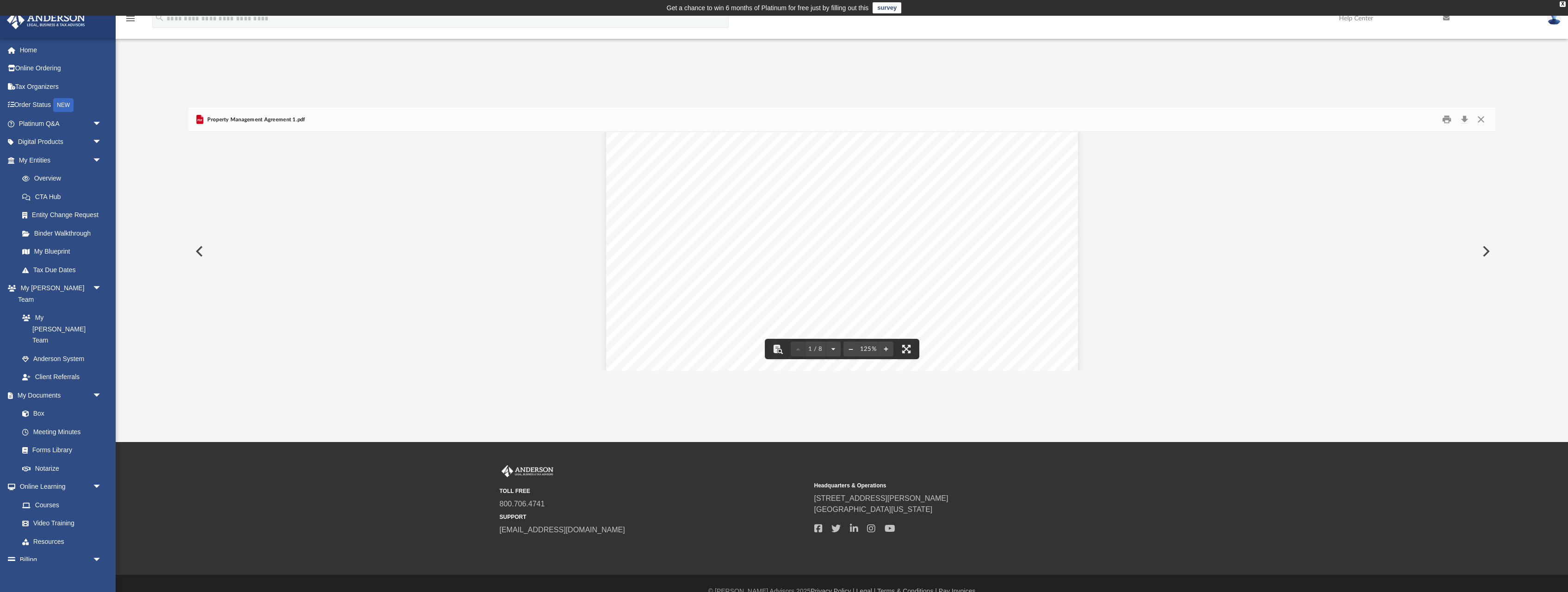
scroll to position [325, 0]
click at [1465, 119] on button "Download" at bounding box center [1465, 119] width 16 height 15
click at [1484, 122] on button "Close" at bounding box center [1481, 119] width 16 height 15
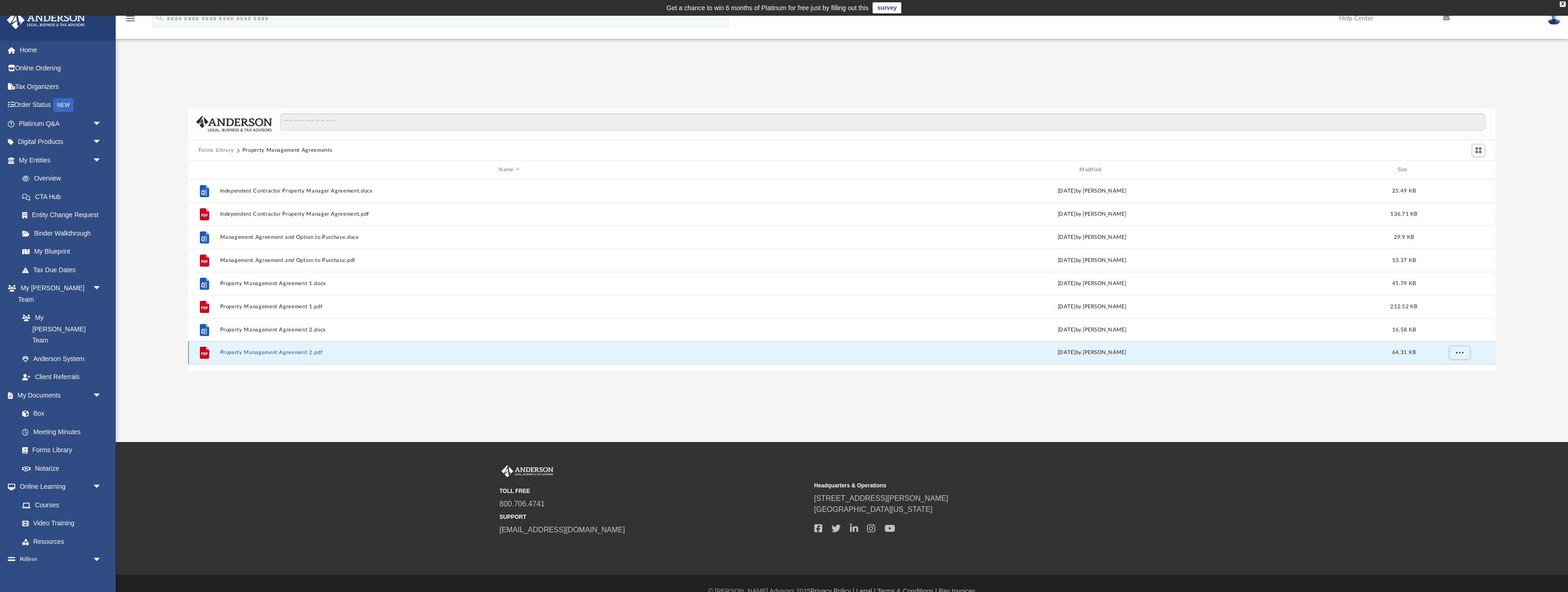
click at [290, 352] on button "Property Management Agreement 2.pdf" at bounding box center [509, 352] width 579 height 6
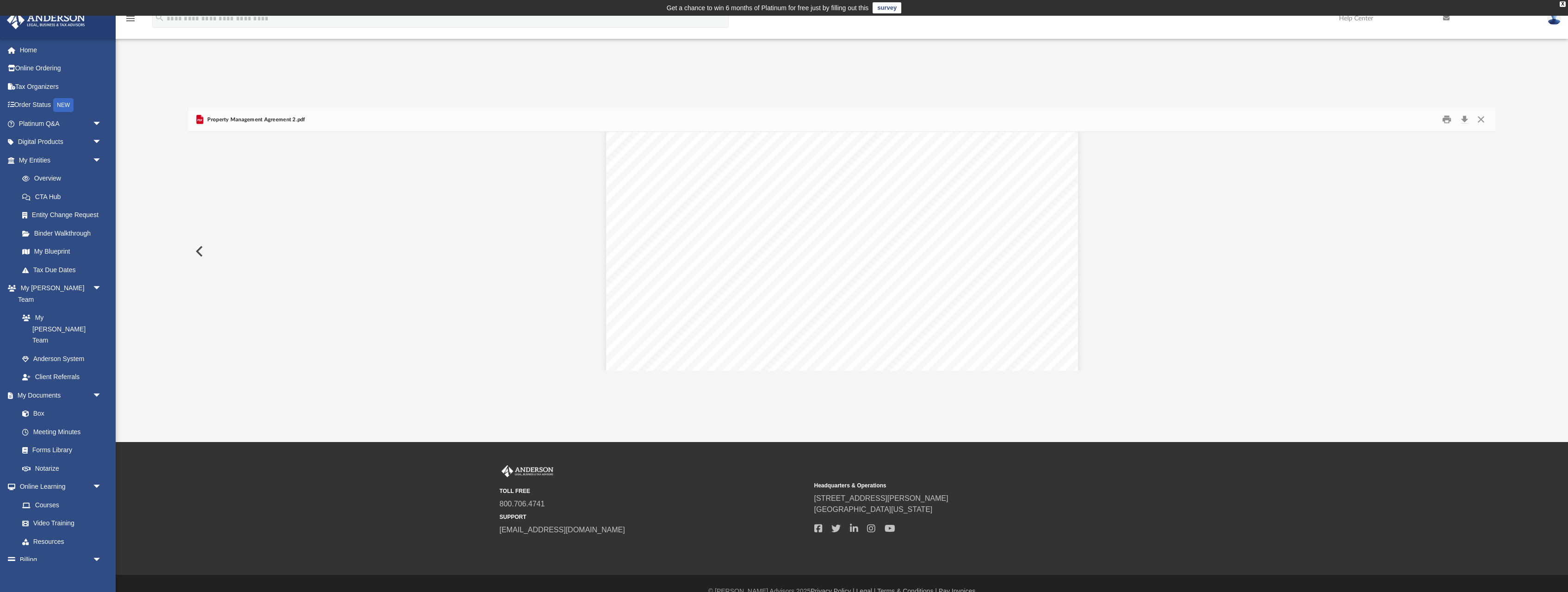
scroll to position [216, 0]
click at [1467, 115] on button "Download" at bounding box center [1465, 119] width 16 height 15
click at [1480, 120] on button "Close" at bounding box center [1481, 119] width 16 height 15
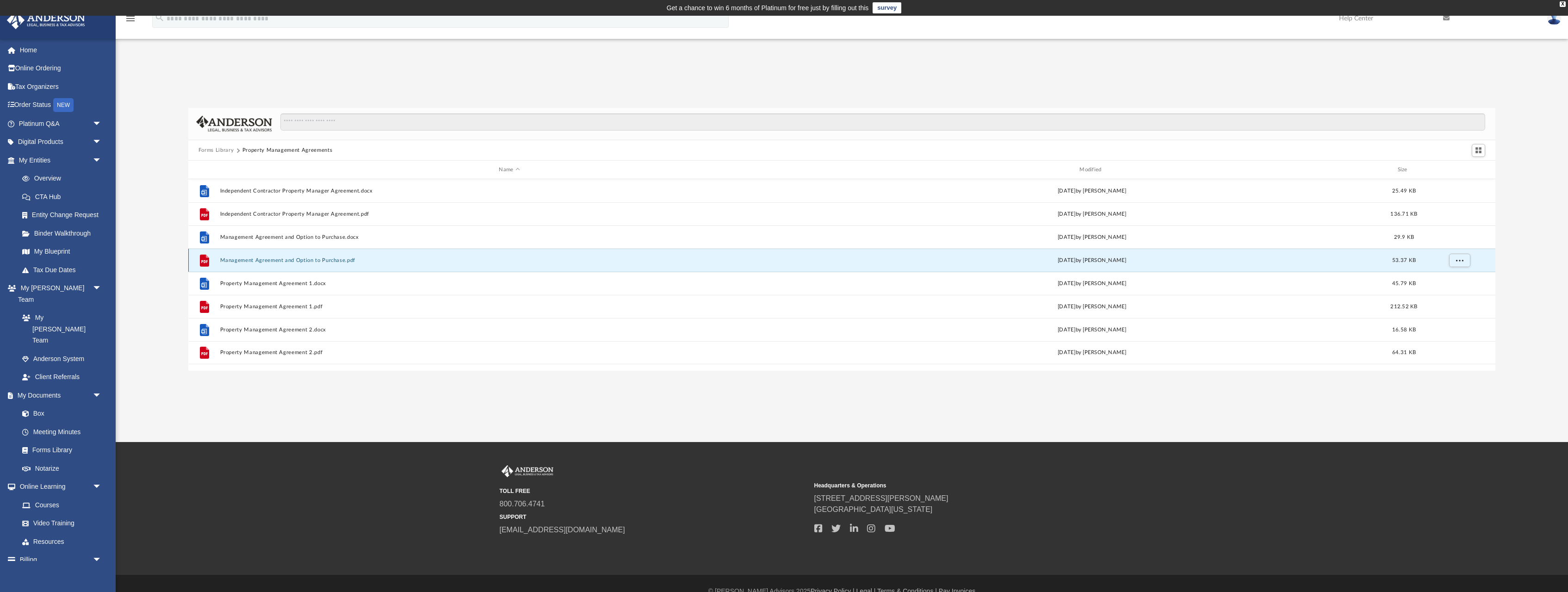
click at [293, 260] on button "Management Agreement and Option to Purchase.pdf" at bounding box center [509, 260] width 579 height 6
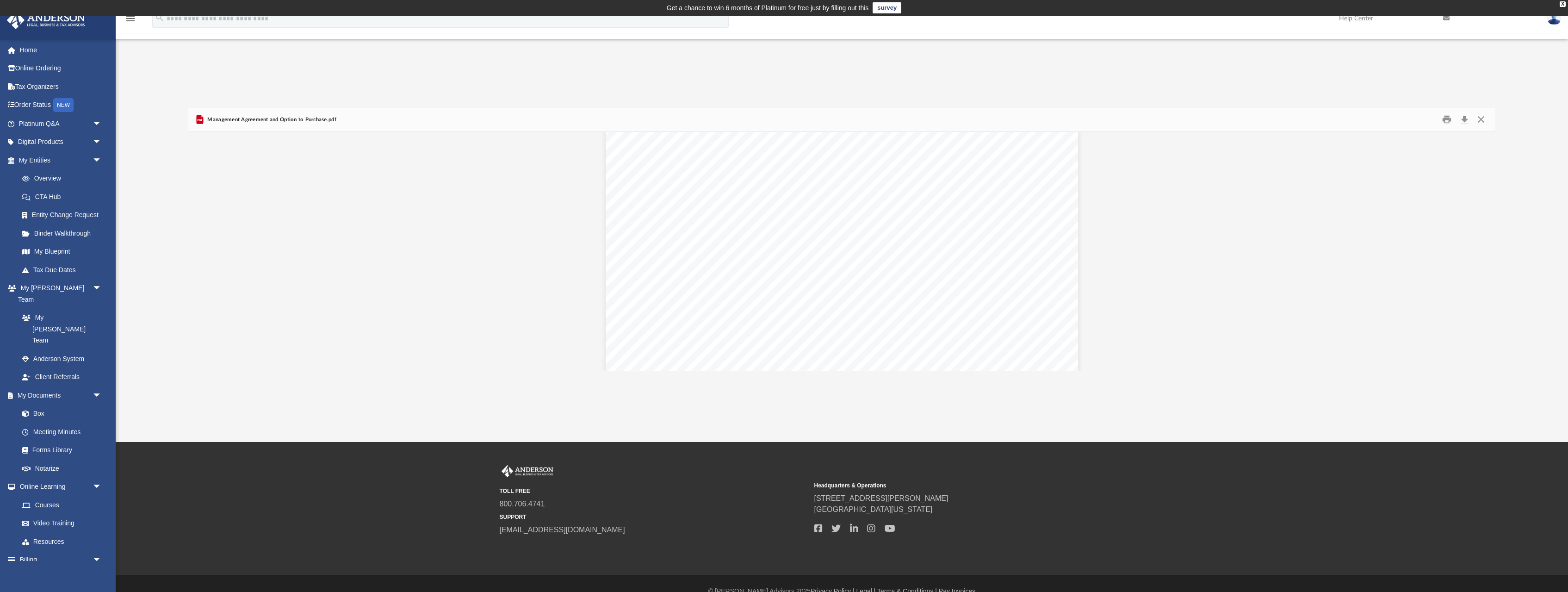
scroll to position [2094, 0]
click at [1466, 121] on button "Download" at bounding box center [1465, 119] width 16 height 15
click at [1479, 118] on button "Close" at bounding box center [1481, 119] width 16 height 15
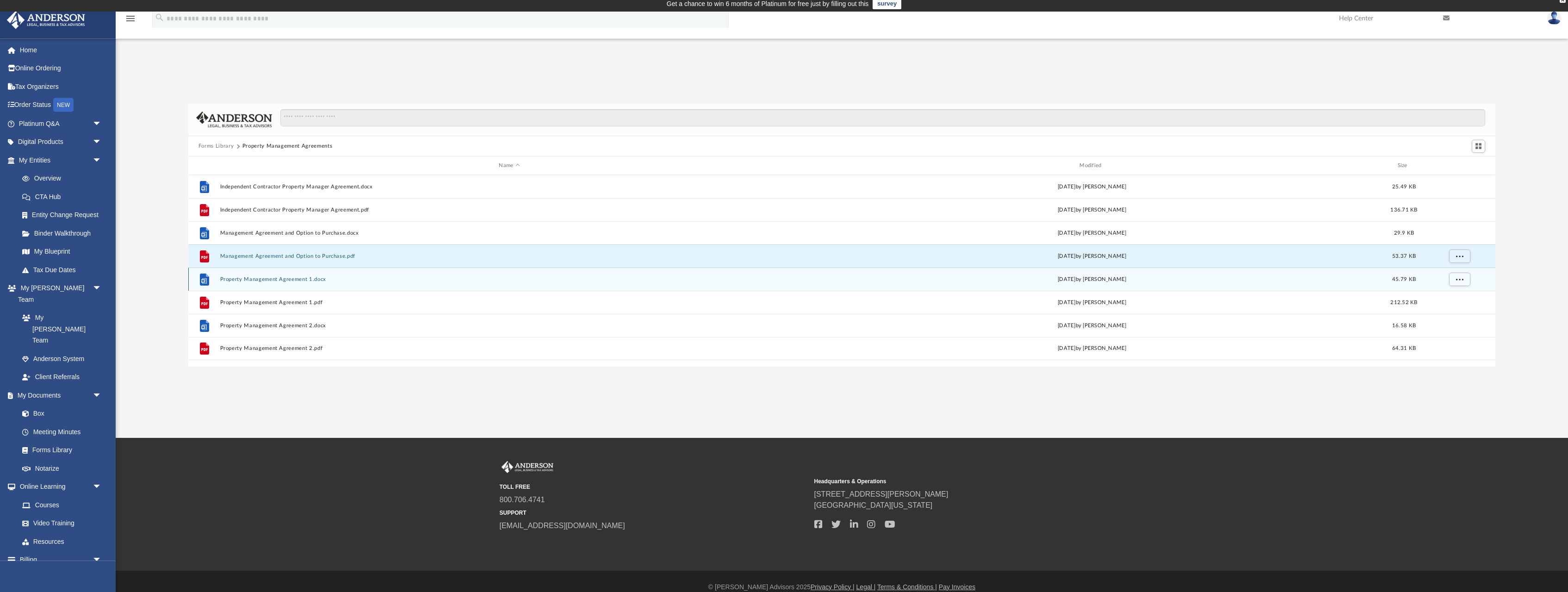
scroll to position [16, 0]
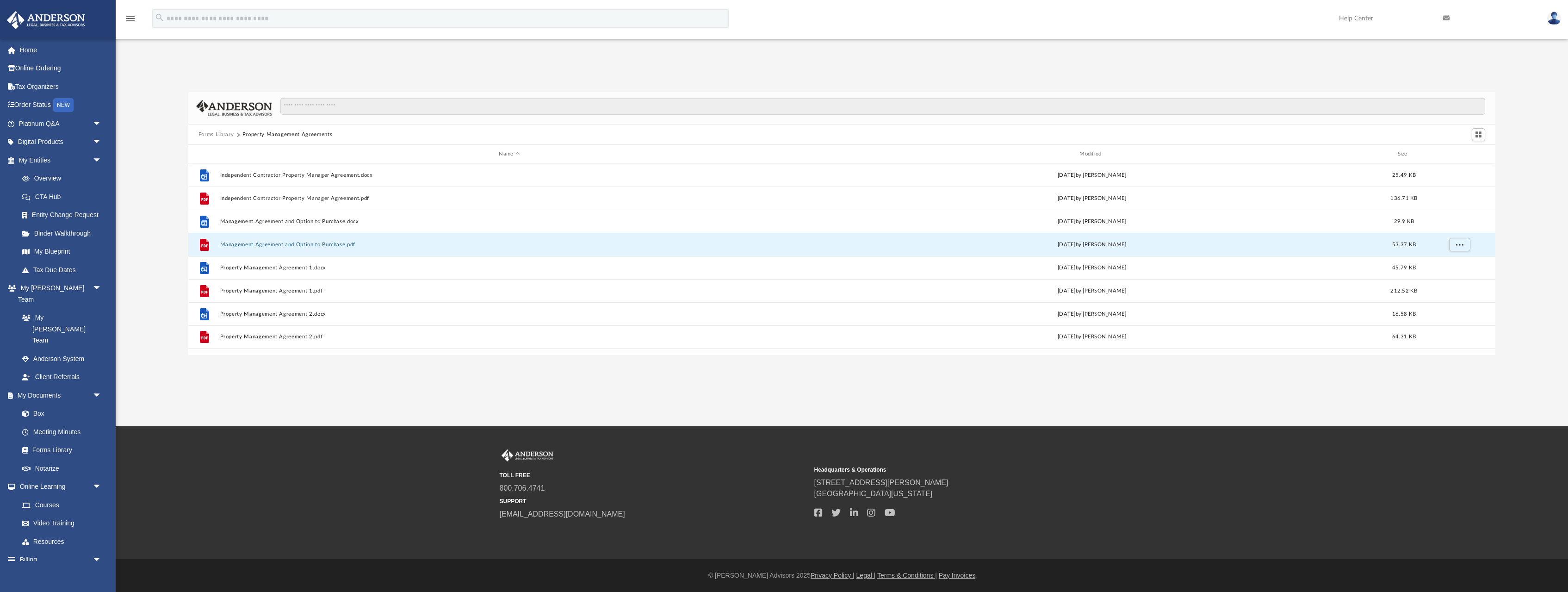
click at [226, 133] on button "Forms Library" at bounding box center [216, 135] width 35 height 8
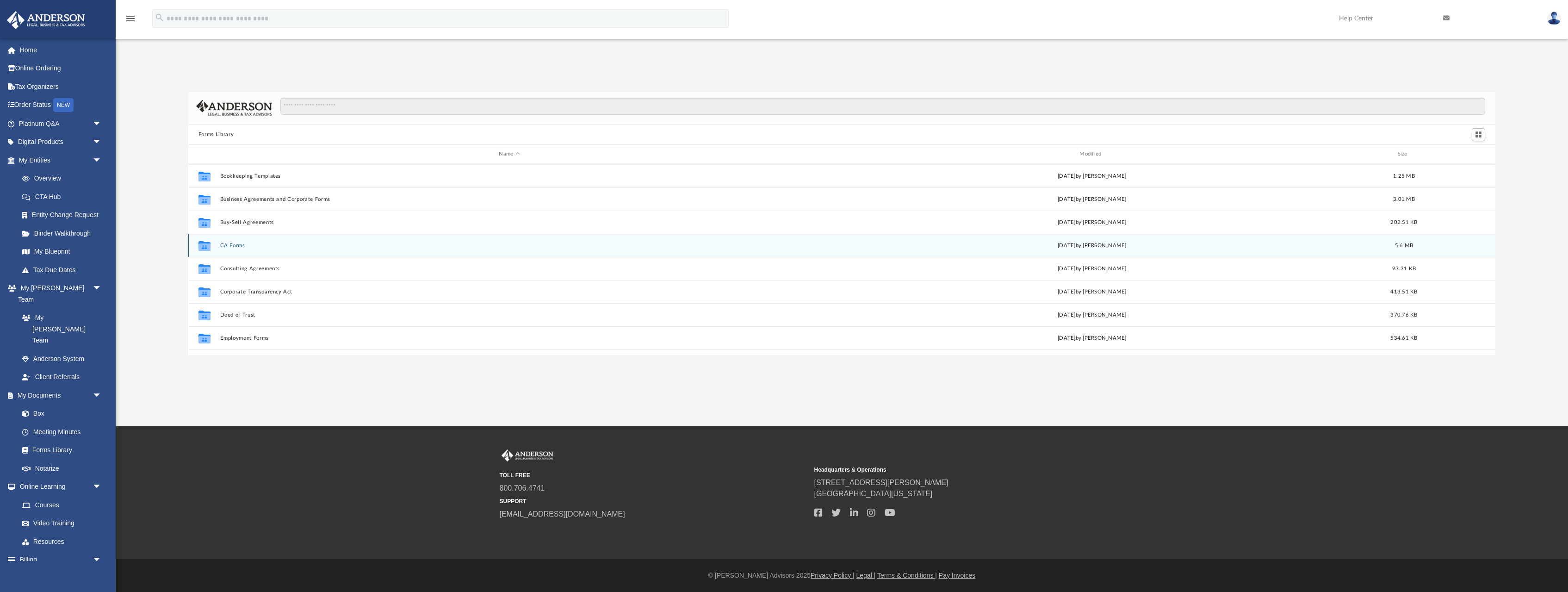
scroll to position [122, 0]
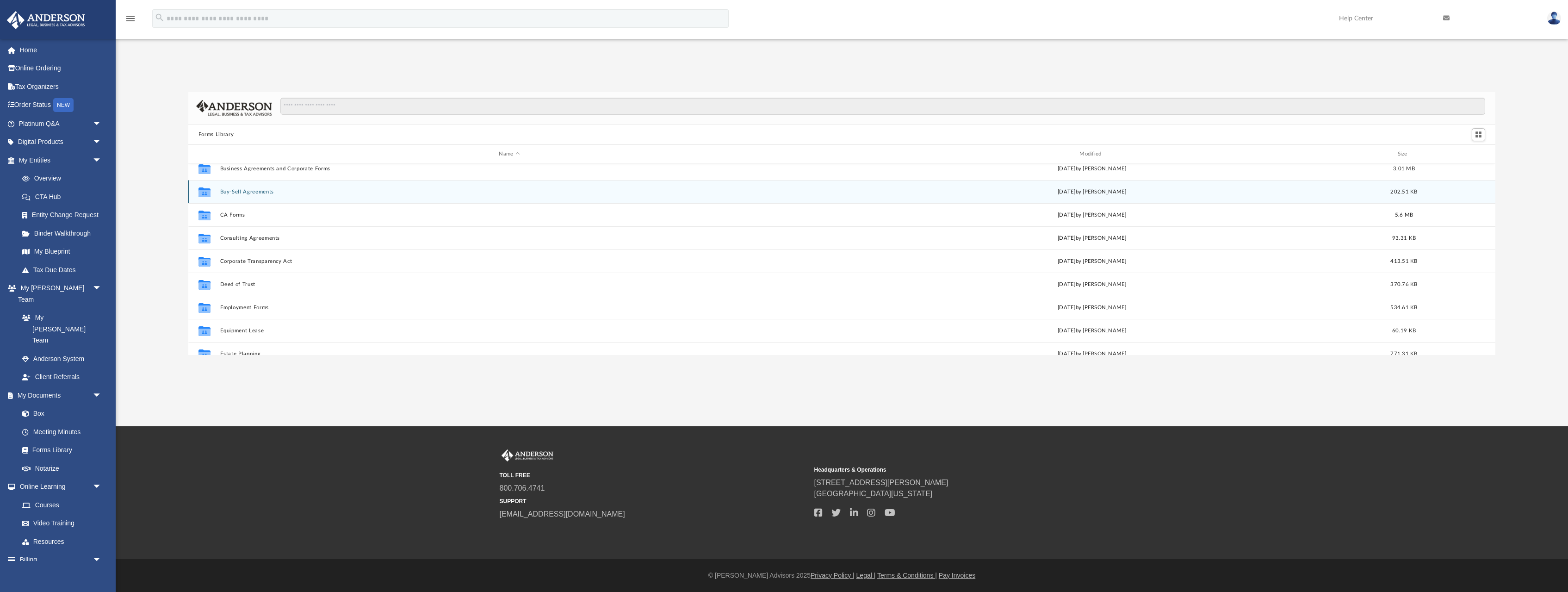
click at [234, 191] on button "Buy-Sell Agreements" at bounding box center [509, 192] width 579 height 6
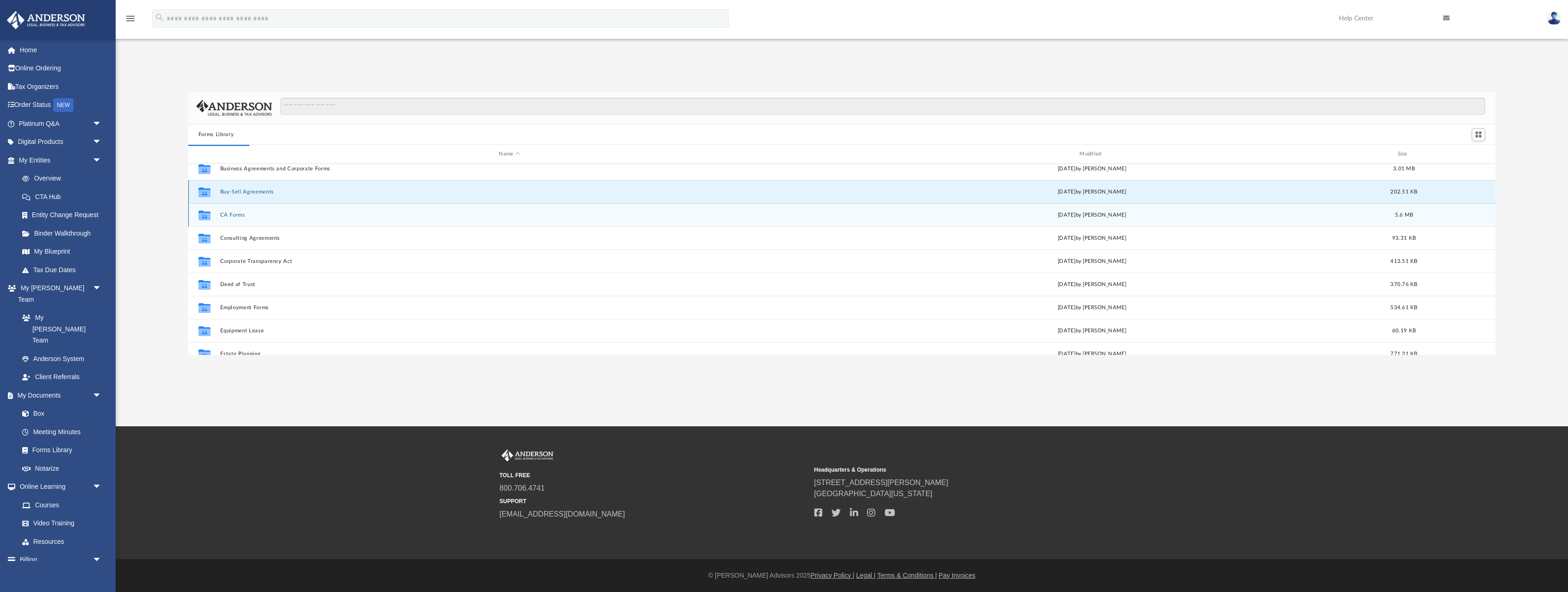
scroll to position [0, 0]
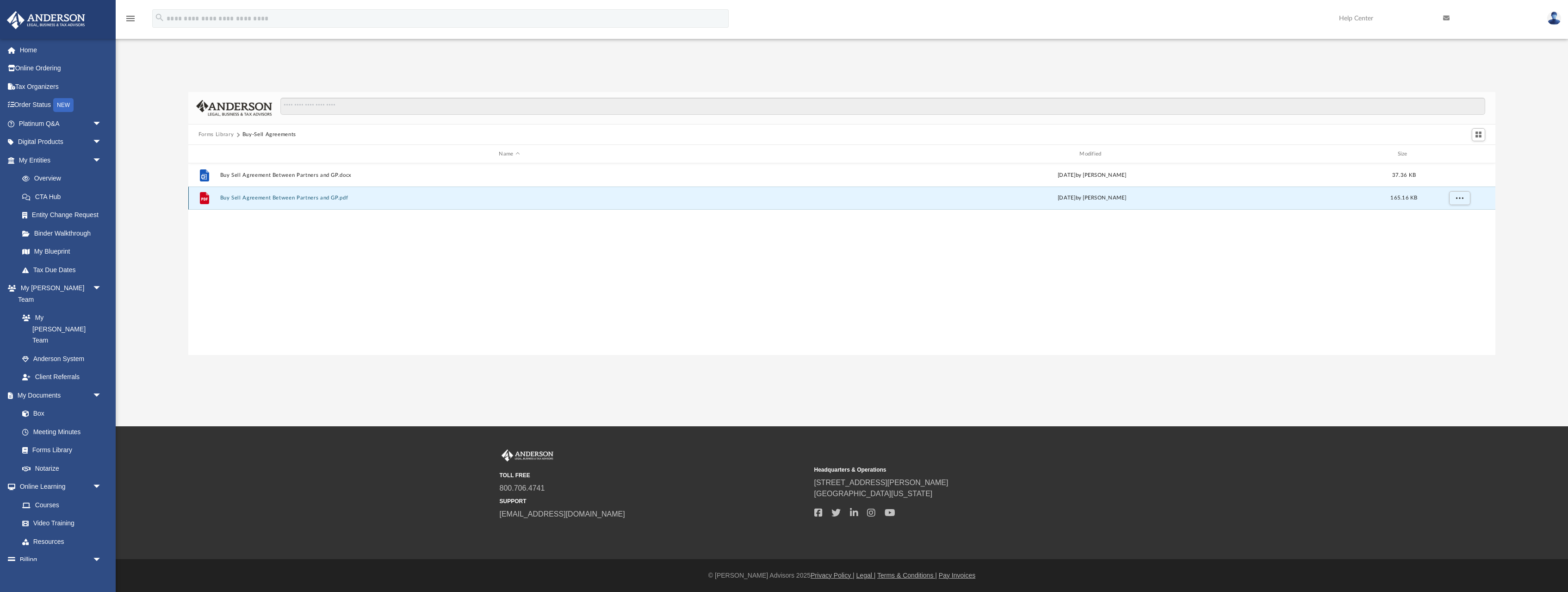
click at [313, 199] on button "Buy Sell Agreement Between Partners and GP.pdf" at bounding box center [509, 197] width 579 height 6
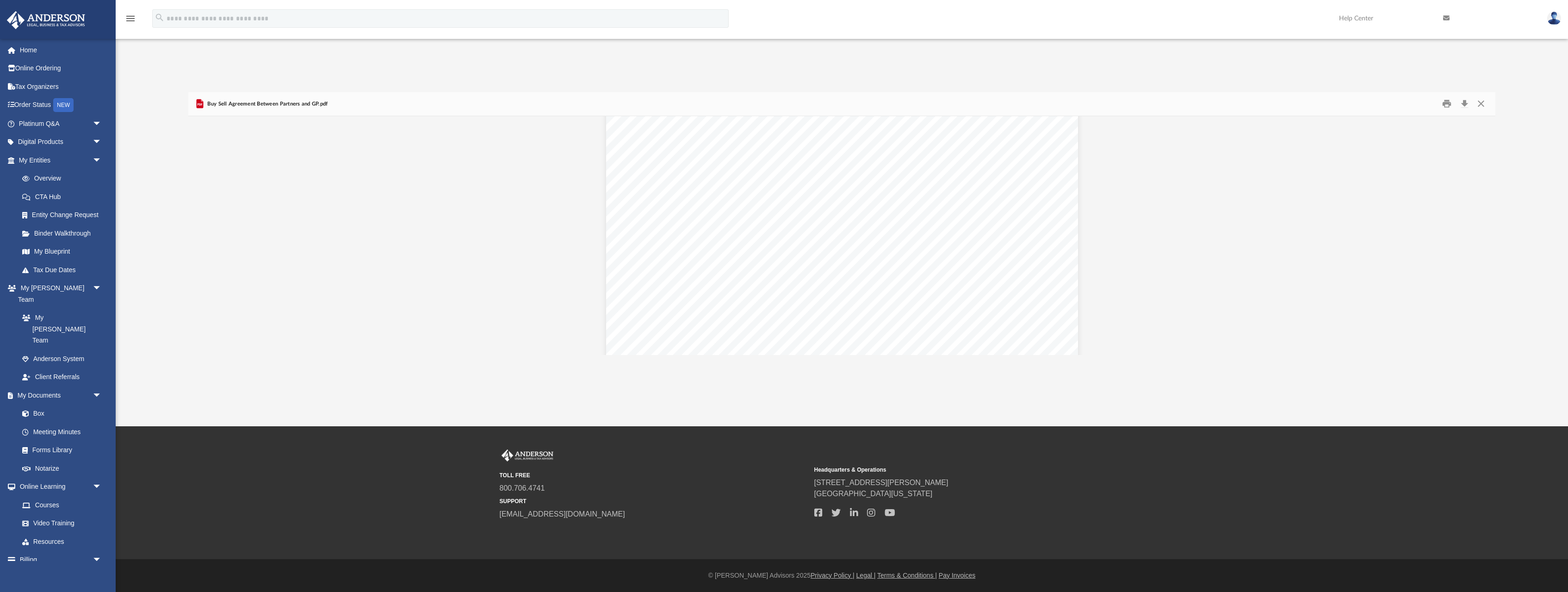
scroll to position [180, 0]
click at [1483, 102] on button "Close" at bounding box center [1481, 103] width 16 height 15
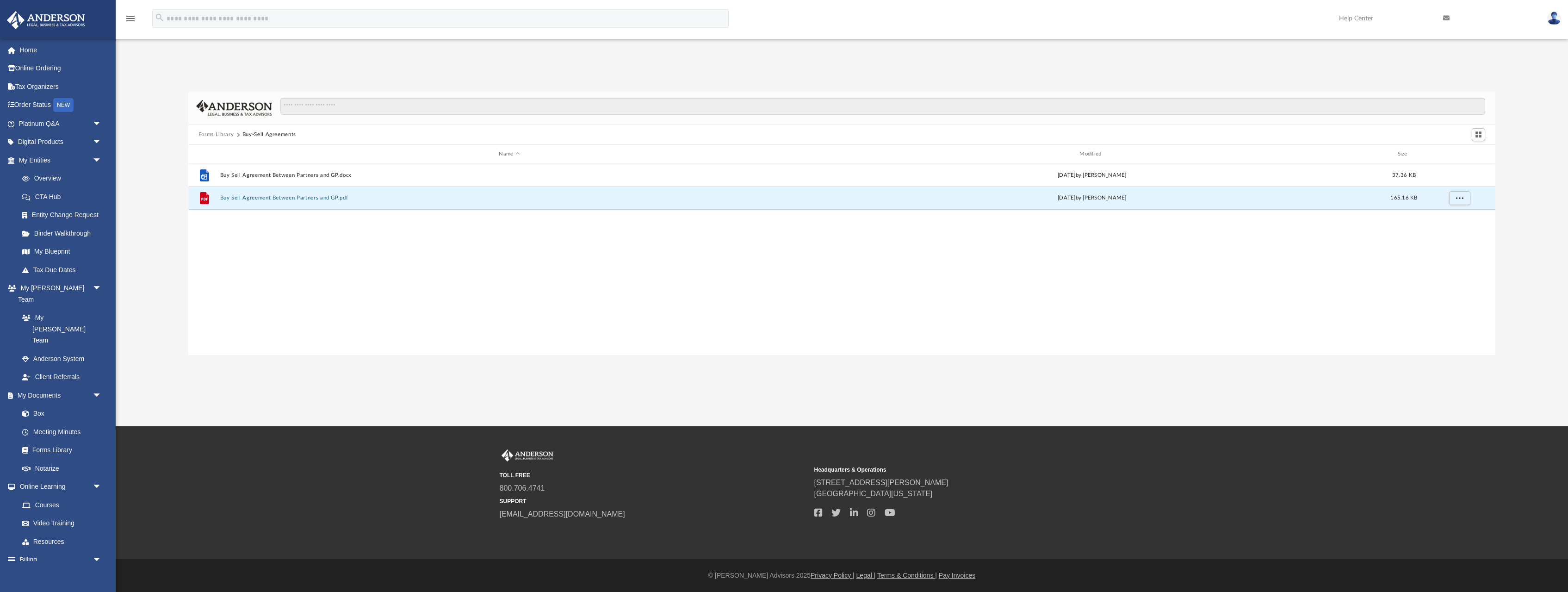
click at [225, 133] on button "Forms Library" at bounding box center [216, 135] width 35 height 8
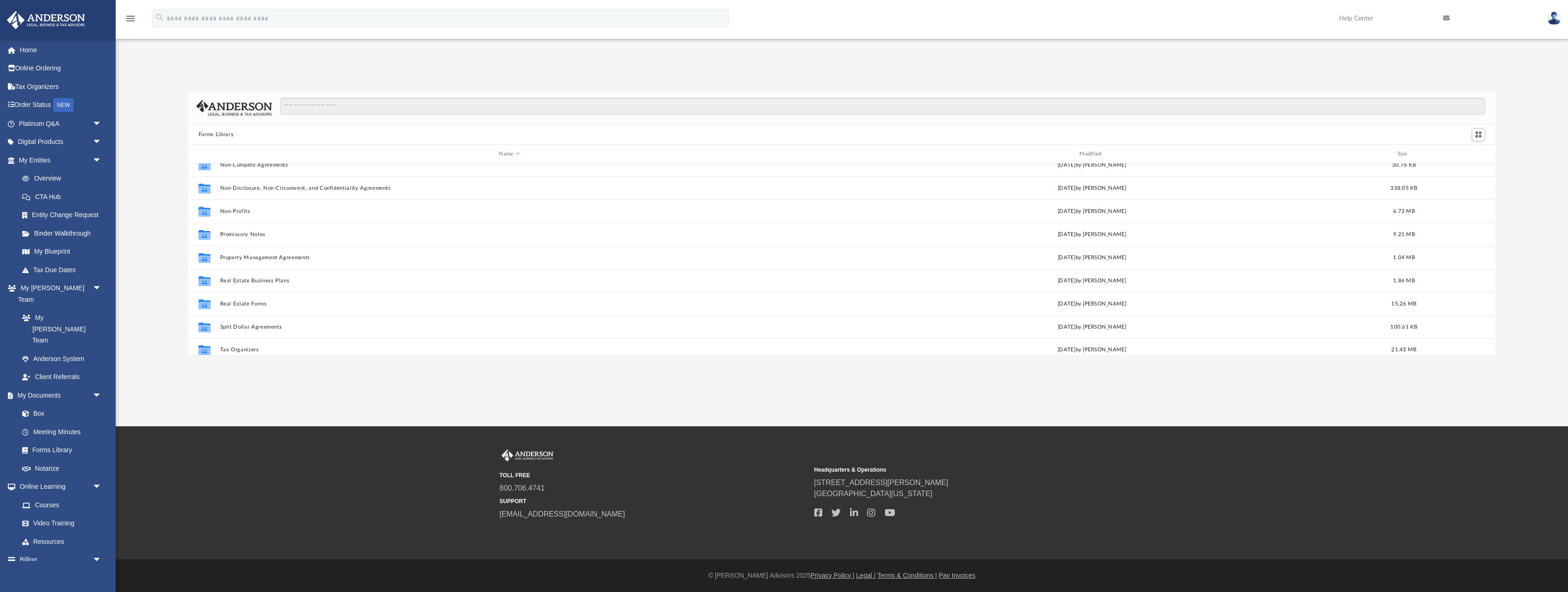
scroll to position [503, 0]
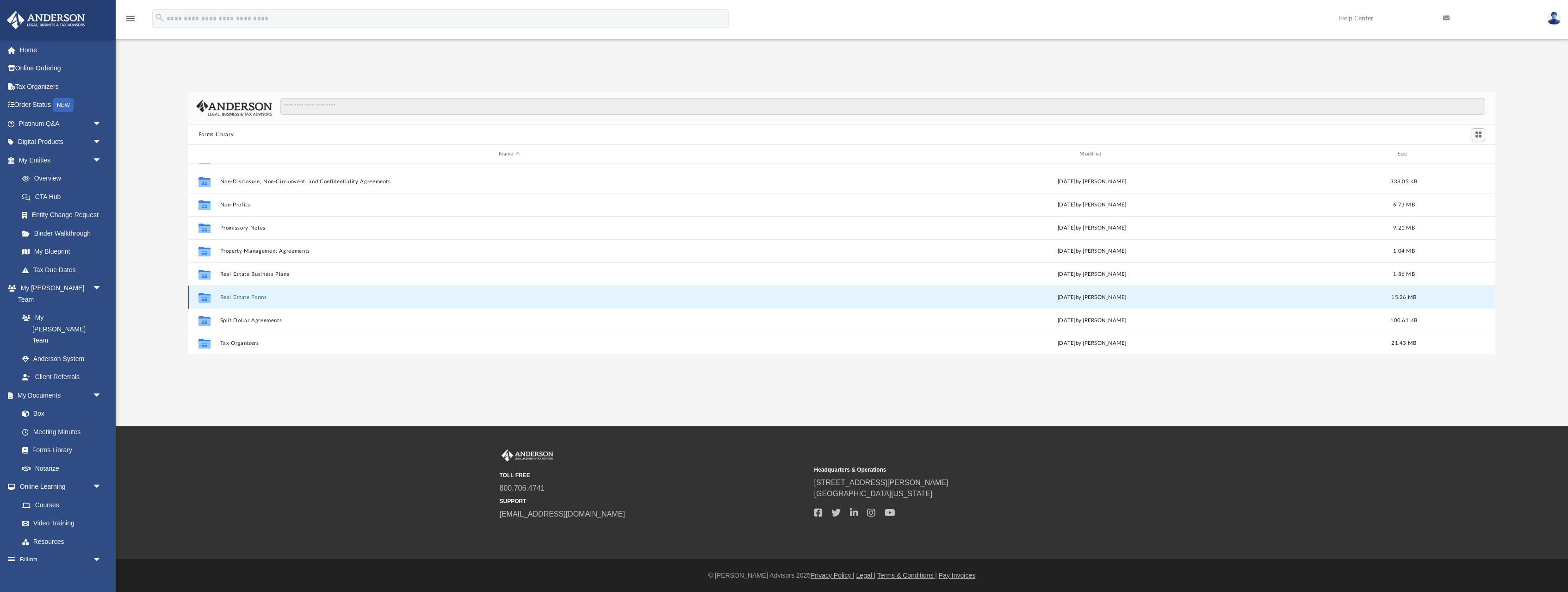
click at [242, 298] on button "Real Estate Forms" at bounding box center [509, 297] width 579 height 6
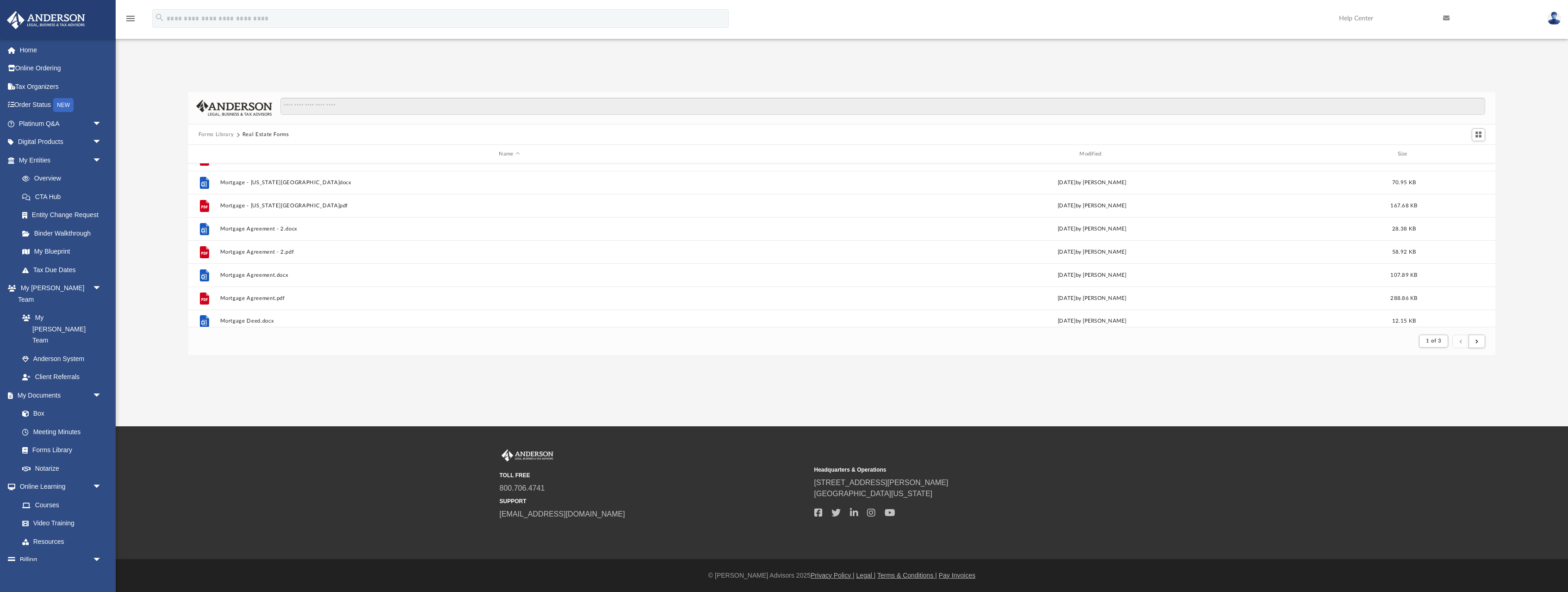
scroll to position [994, 0]
click at [1477, 343] on span "submit" at bounding box center [1477, 341] width 3 height 5
click at [1479, 343] on button "submit" at bounding box center [1477, 341] width 16 height 13
click at [225, 136] on button "Forms Library" at bounding box center [216, 135] width 35 height 8
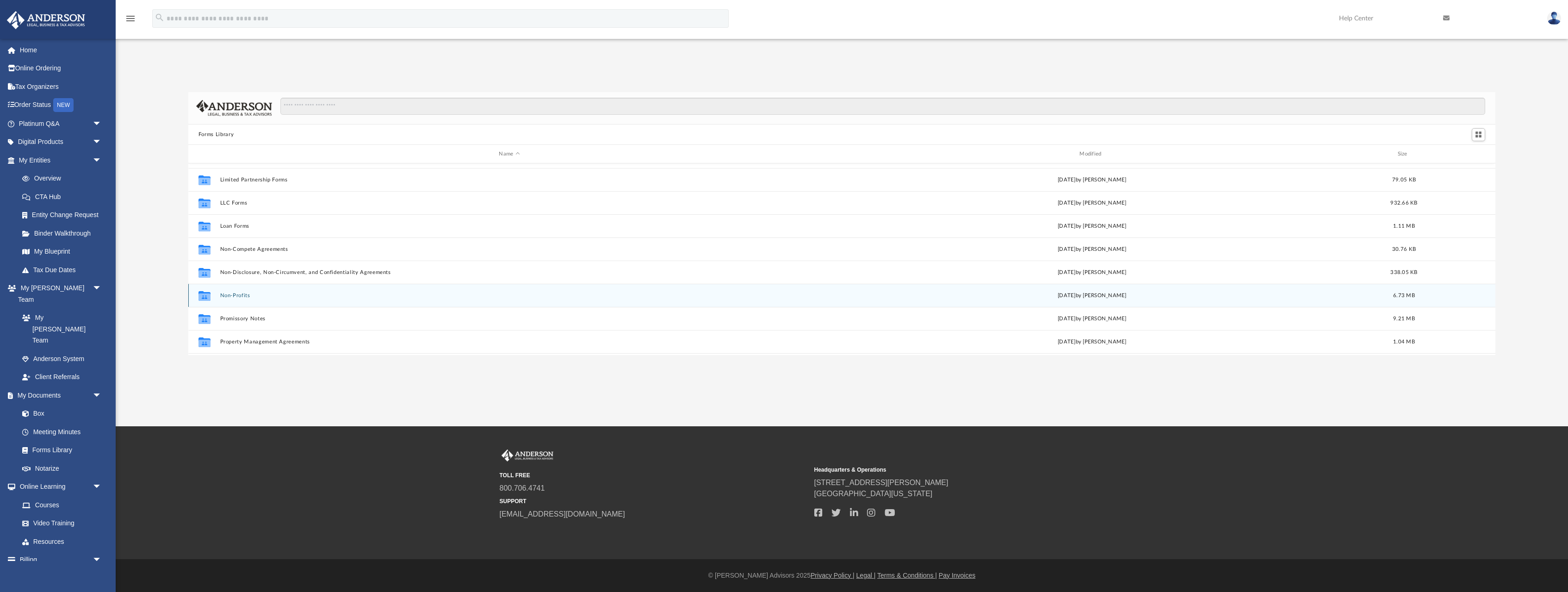
scroll to position [411, 0]
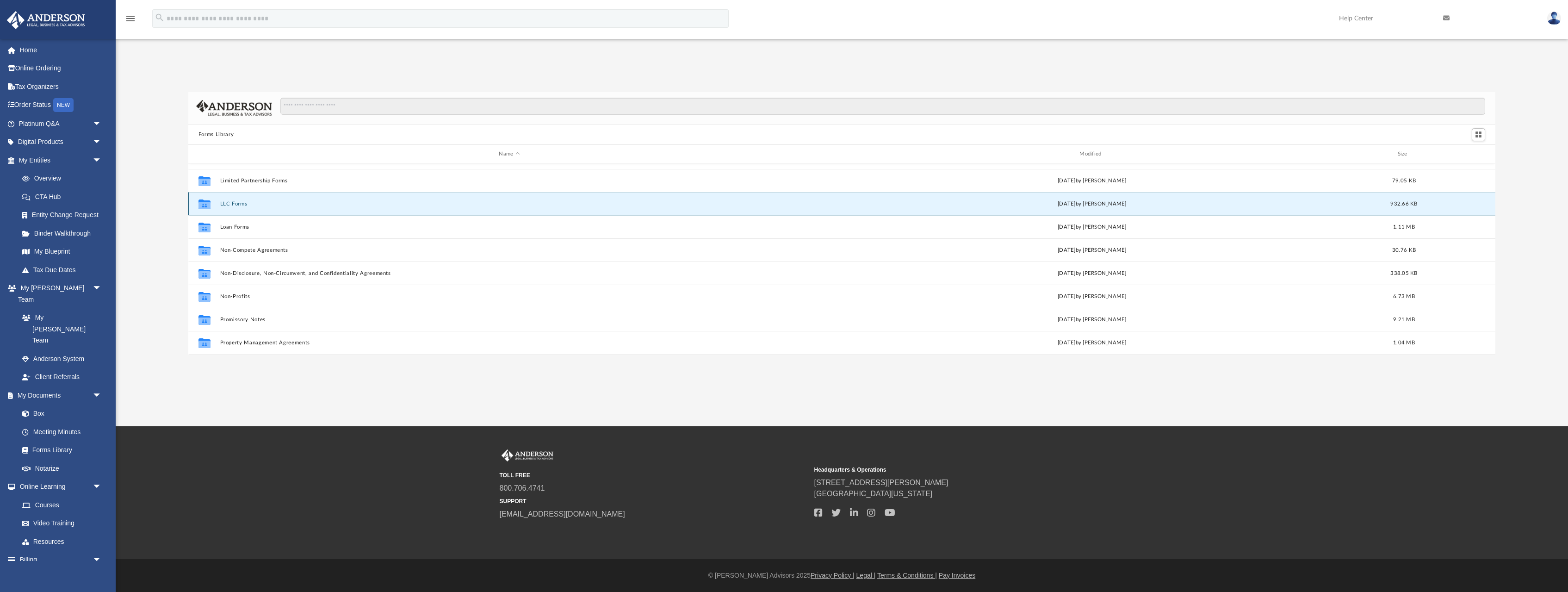
click at [232, 201] on button "LLC Forms" at bounding box center [509, 204] width 579 height 6
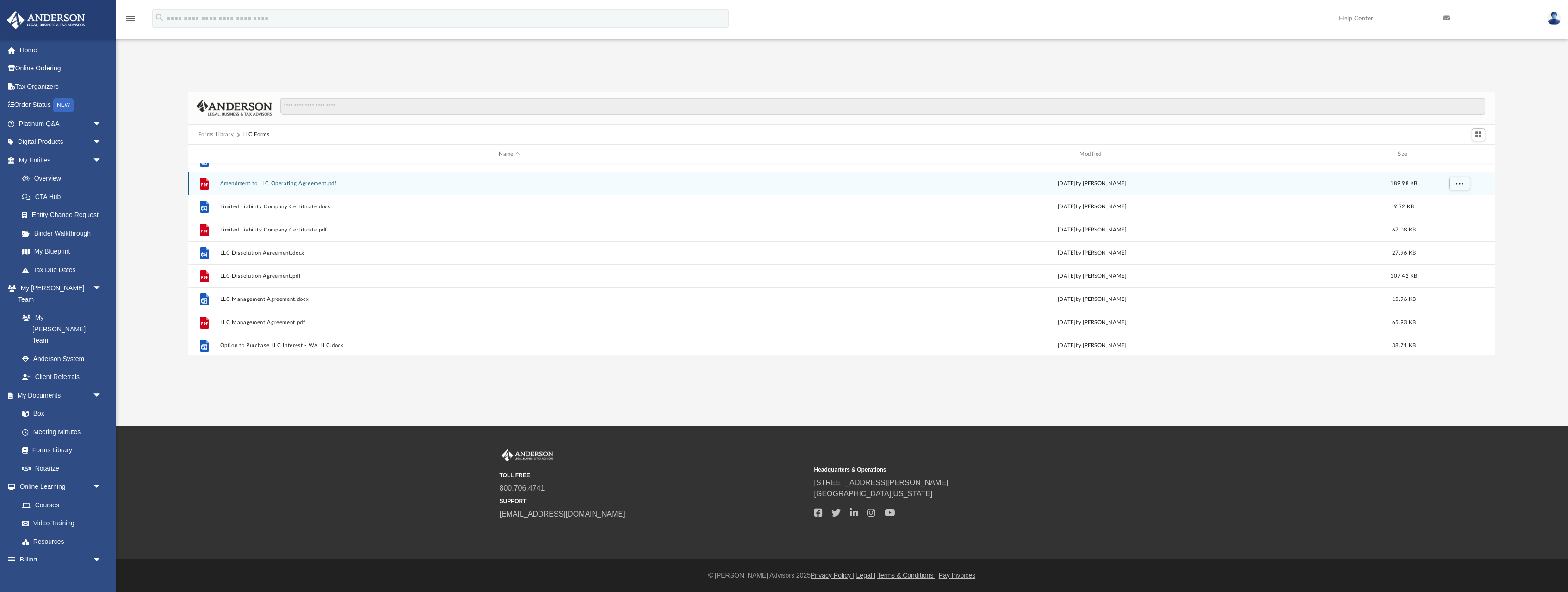
scroll to position [91, 0]
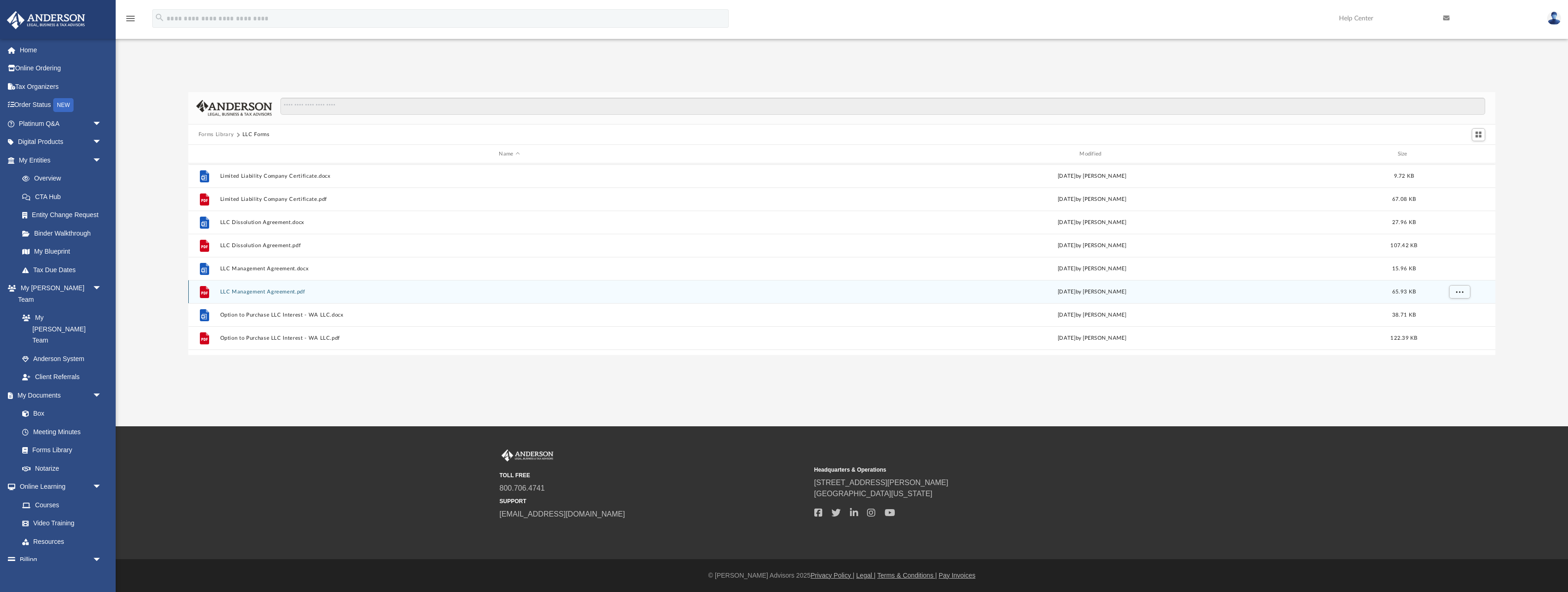
click at [242, 290] on button "LLC Management Agreement.pdf" at bounding box center [509, 291] width 579 height 6
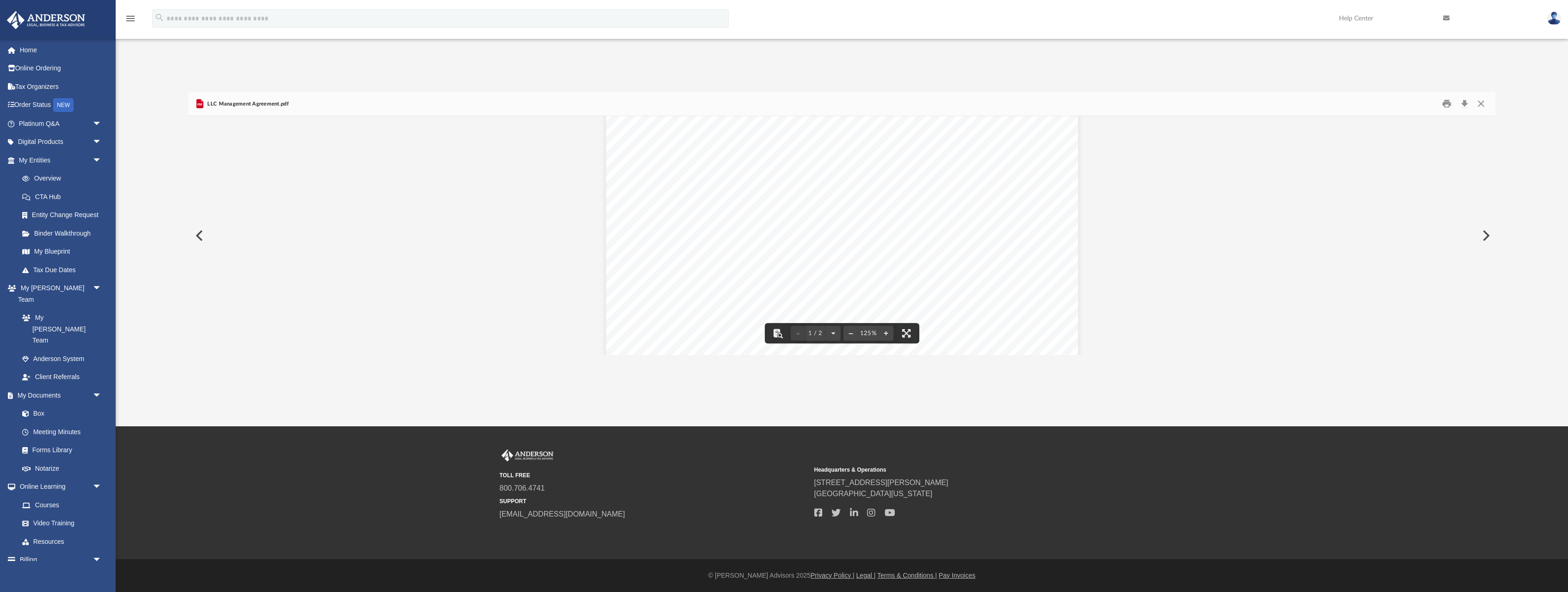
scroll to position [36, 0]
click at [1463, 102] on button "Download" at bounding box center [1465, 103] width 16 height 15
